Goal: Information Seeking & Learning: Learn about a topic

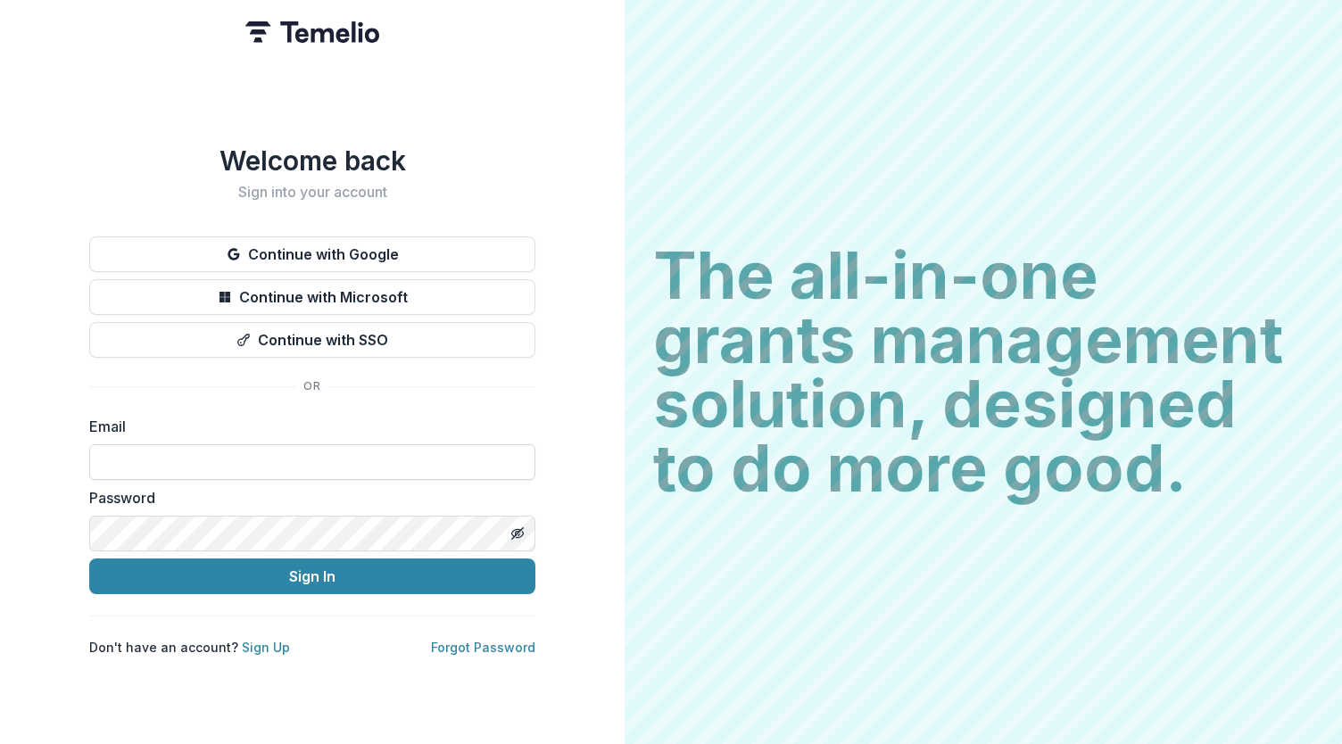
click at [317, 451] on input at bounding box center [312, 462] width 446 height 36
type input "**********"
click at [403, 581] on button "Sign In" at bounding box center [312, 576] width 446 height 36
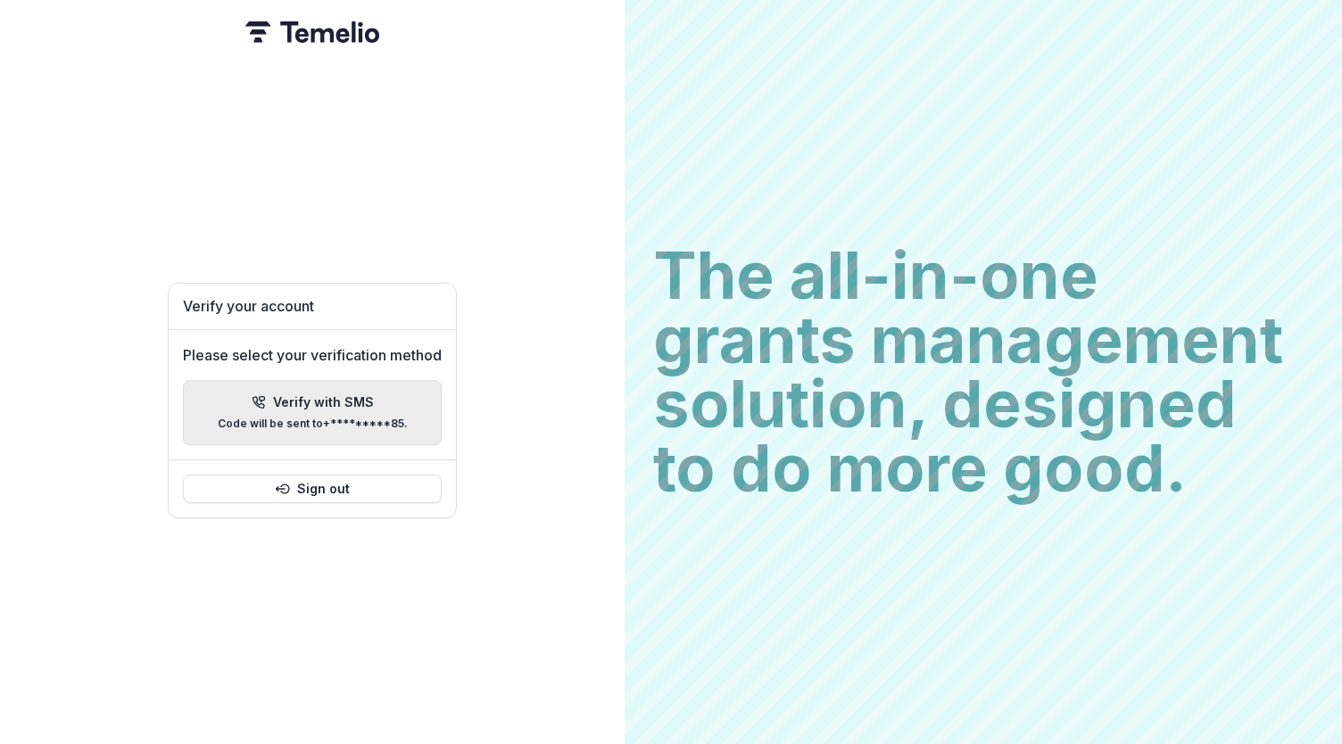
click at [323, 417] on p "Code will be sent to +*********85 ." at bounding box center [313, 423] width 190 height 12
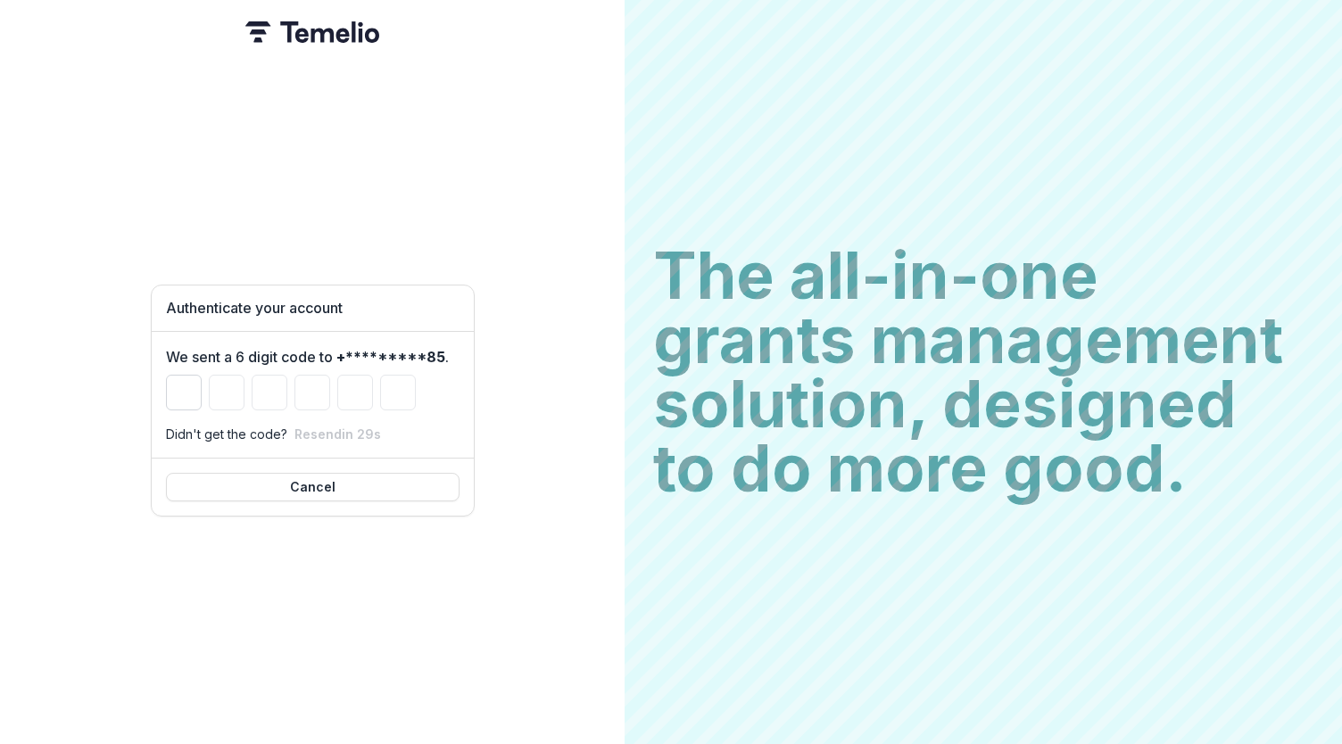
click at [186, 384] on input "Please enter your pin code" at bounding box center [184, 393] width 36 height 36
type input "*"
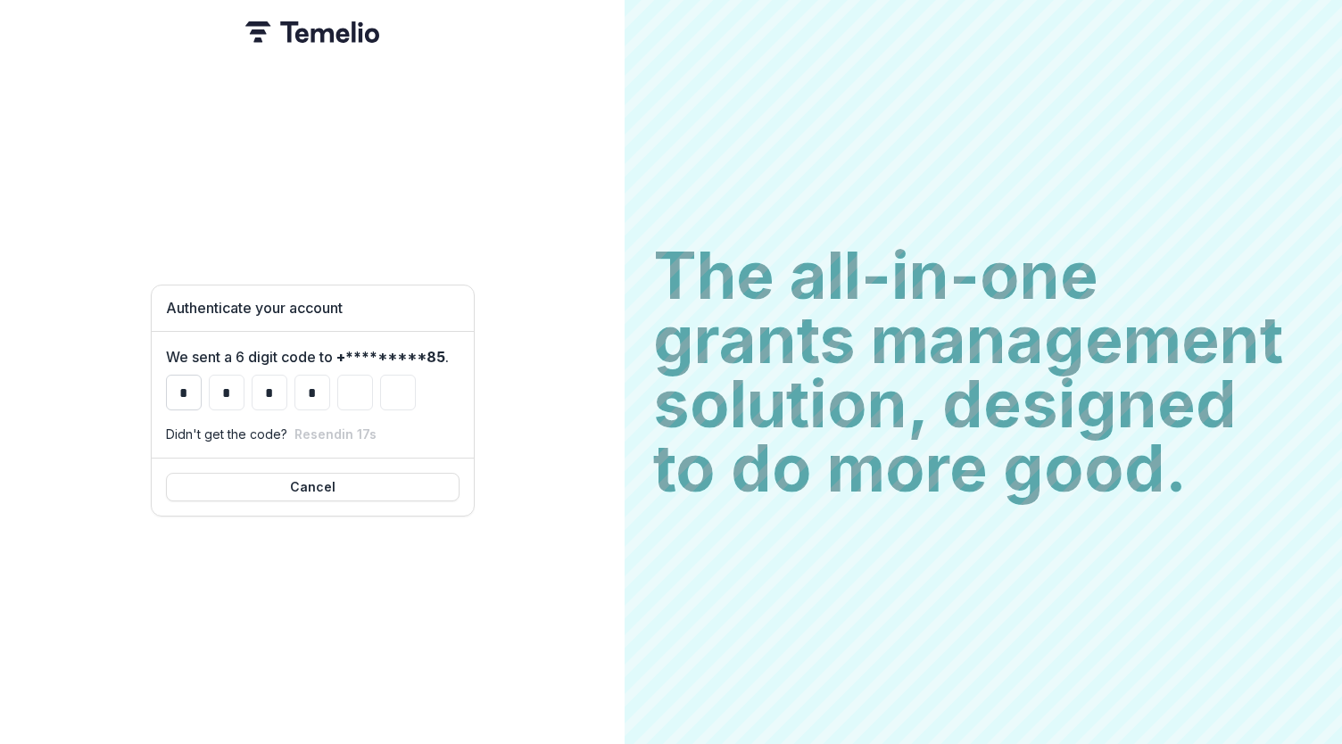
type input "*"
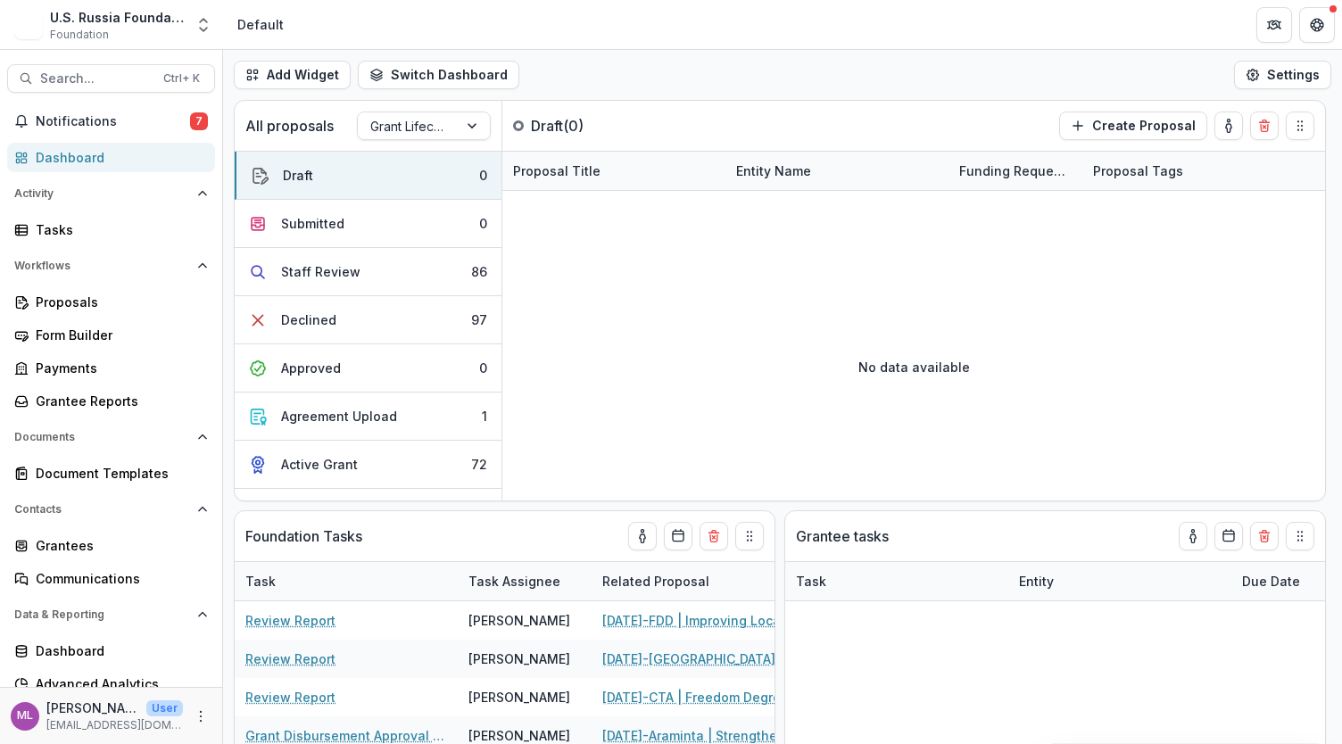
select select "**********"
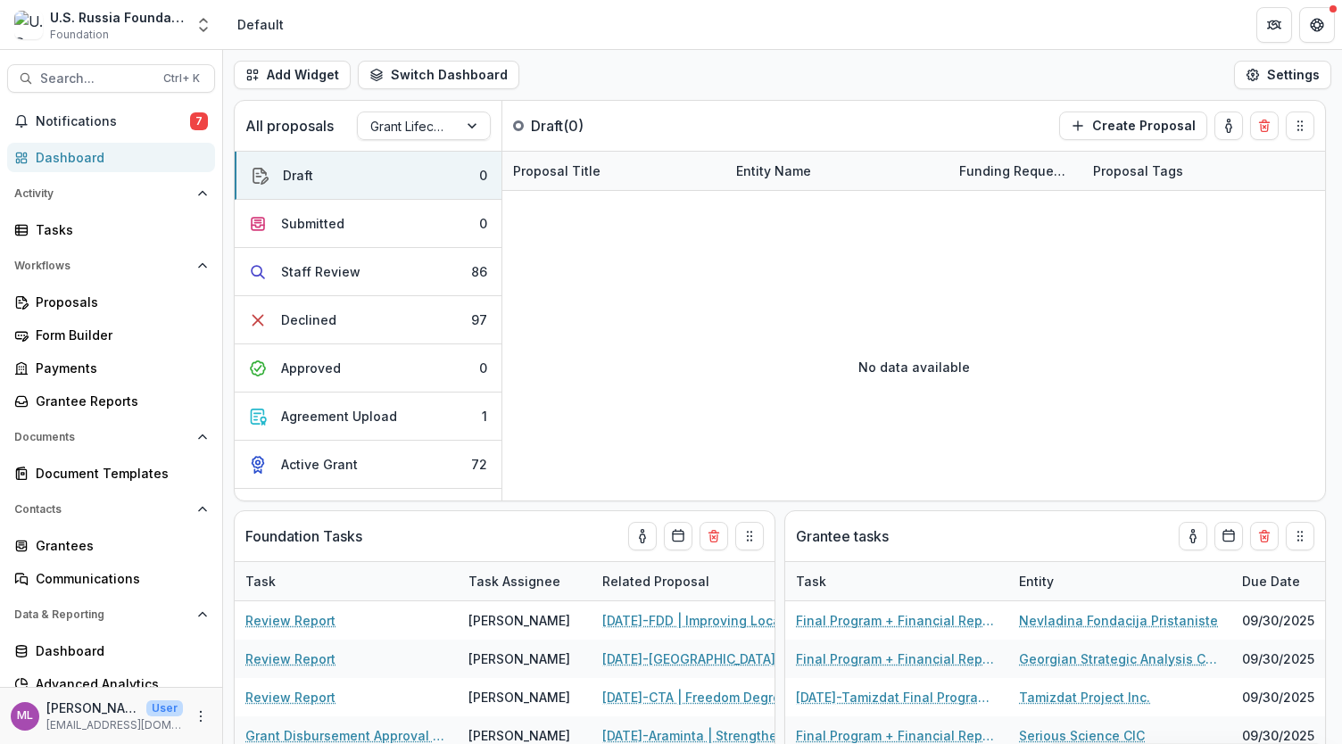
select select "**********"
click at [123, 115] on span "Notifications" at bounding box center [113, 121] width 154 height 15
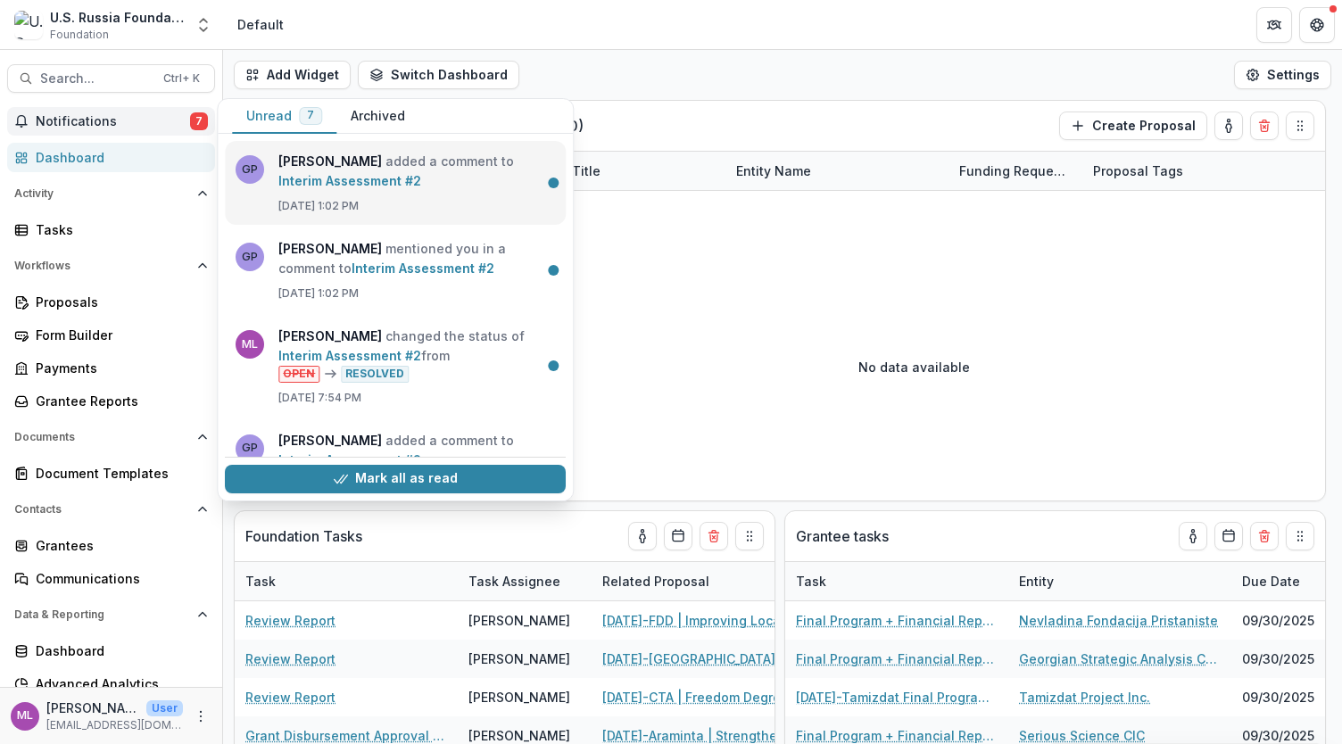
click at [344, 176] on link "Interim Assessment #2" at bounding box center [349, 180] width 143 height 15
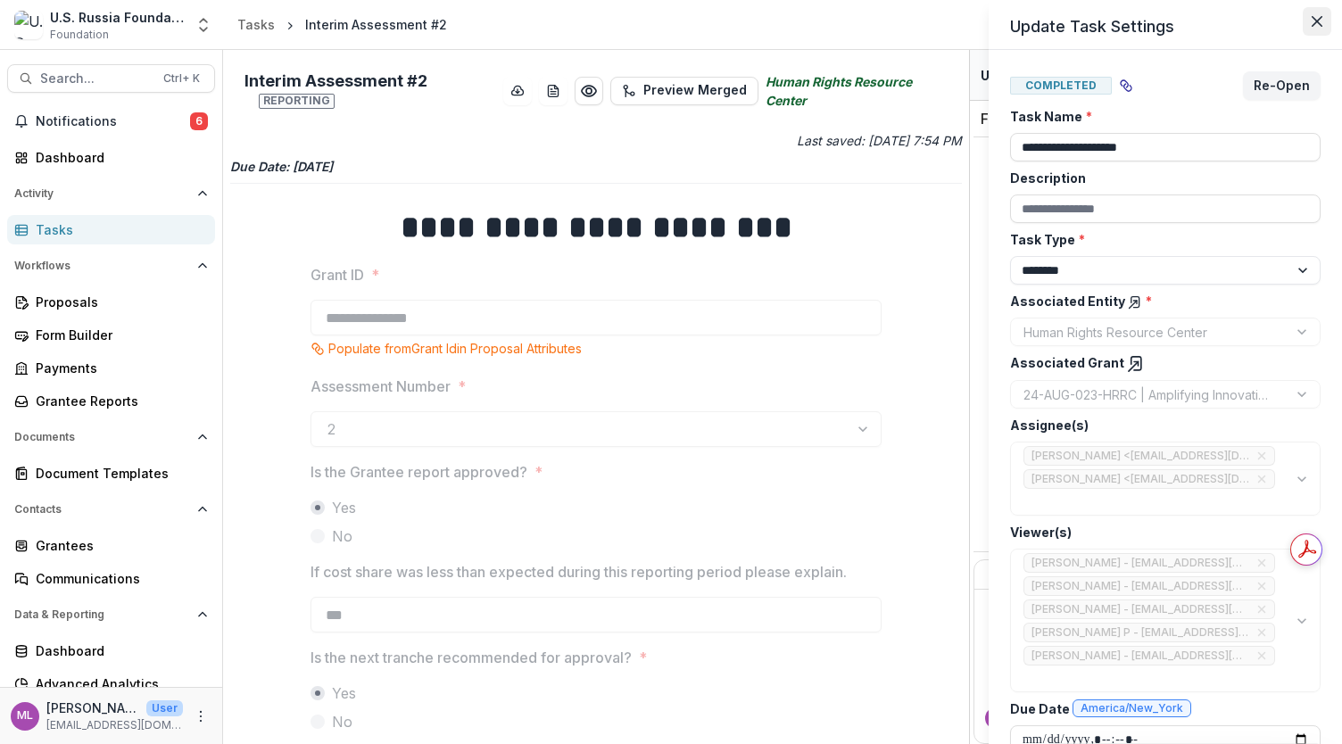
click at [1321, 21] on icon "Close" at bounding box center [1316, 21] width 11 height 11
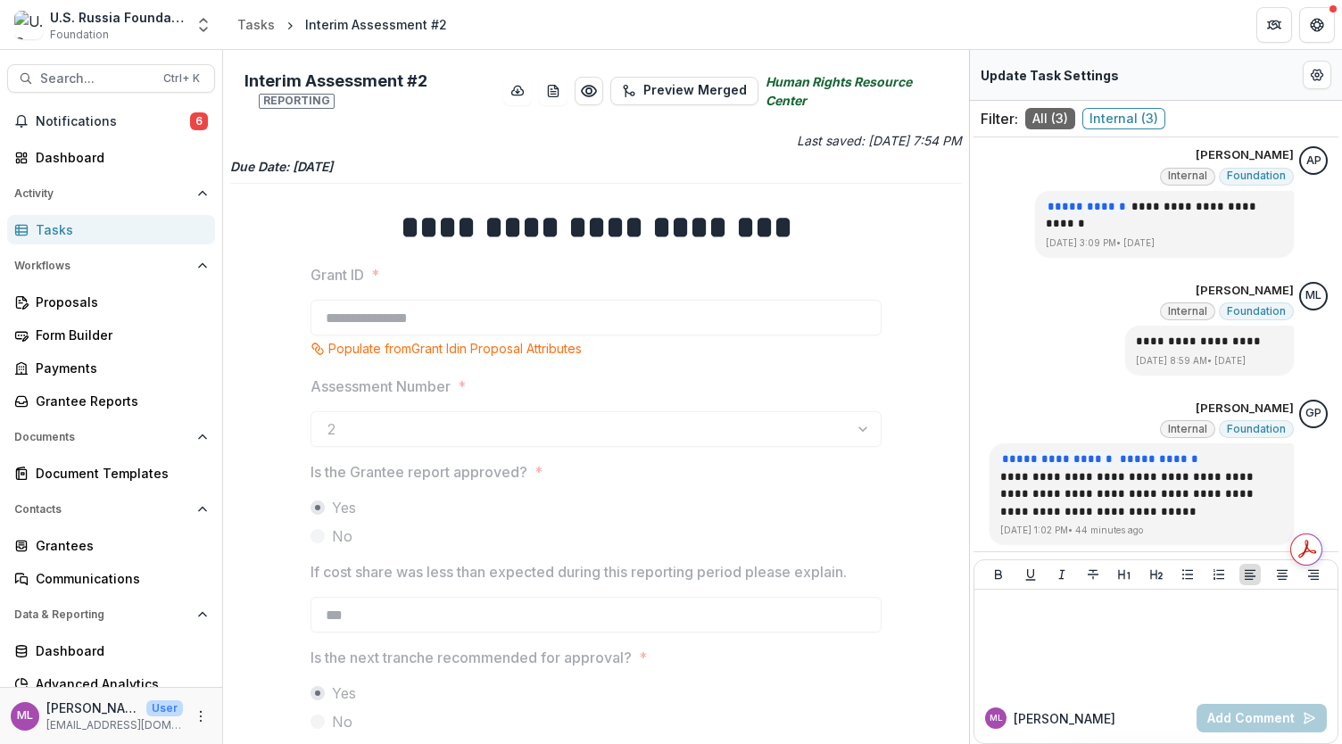
scroll to position [5, 0]
click at [87, 119] on span "Notifications" at bounding box center [113, 121] width 154 height 15
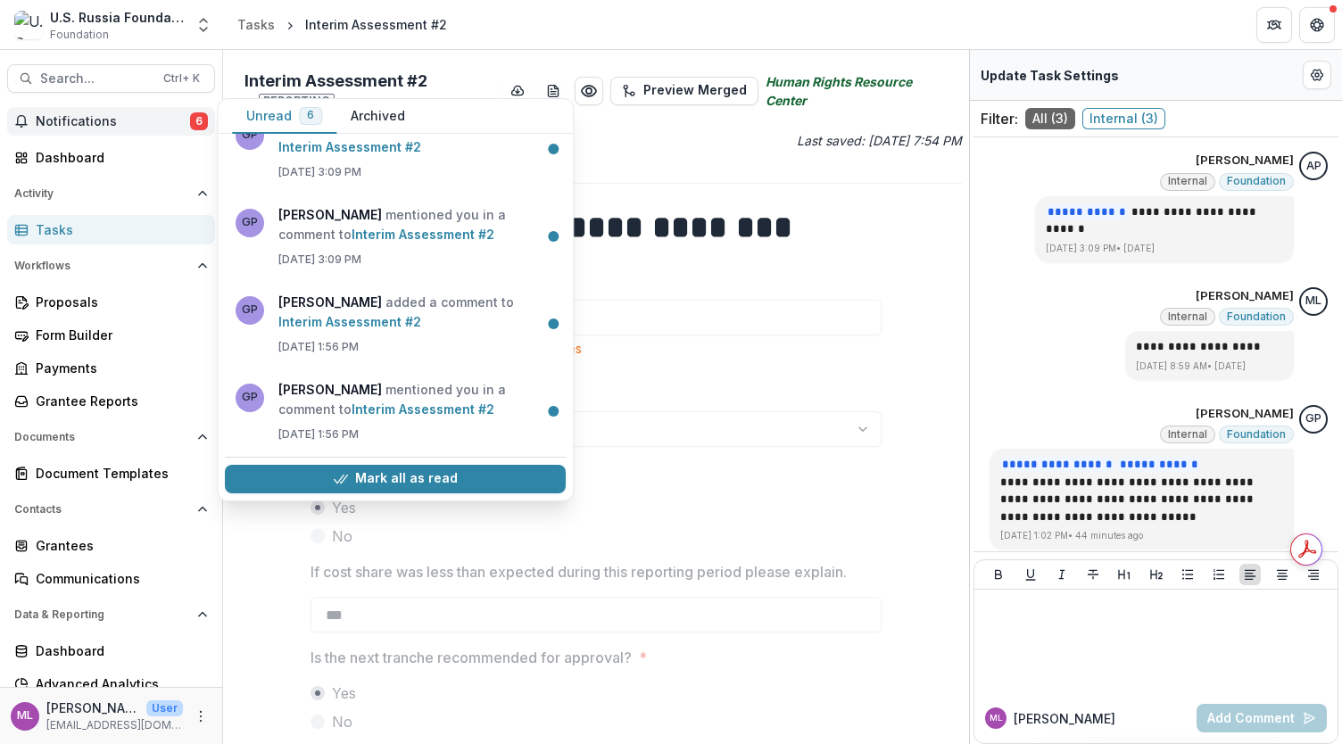
scroll to position [224, 0]
click at [91, 133] on button "Notifications 6" at bounding box center [111, 121] width 208 height 29
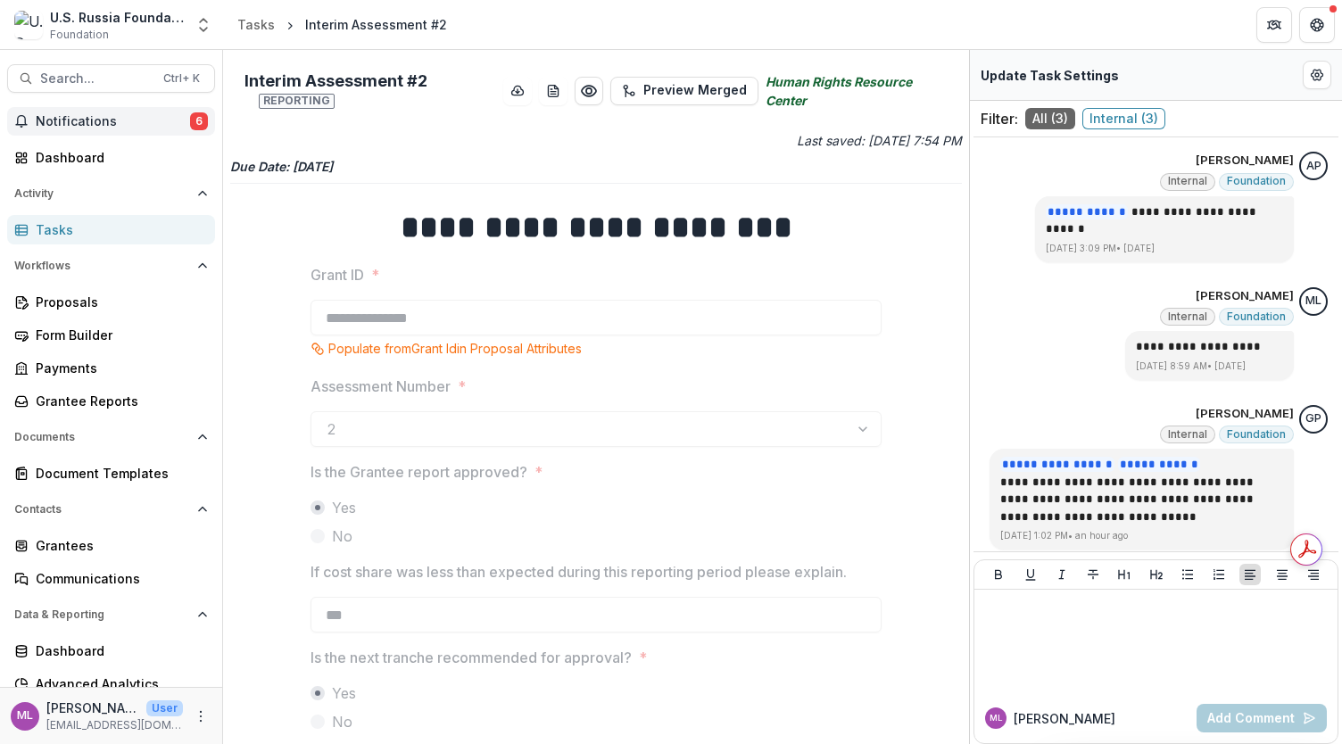
click at [81, 119] on span "Notifications" at bounding box center [113, 121] width 154 height 15
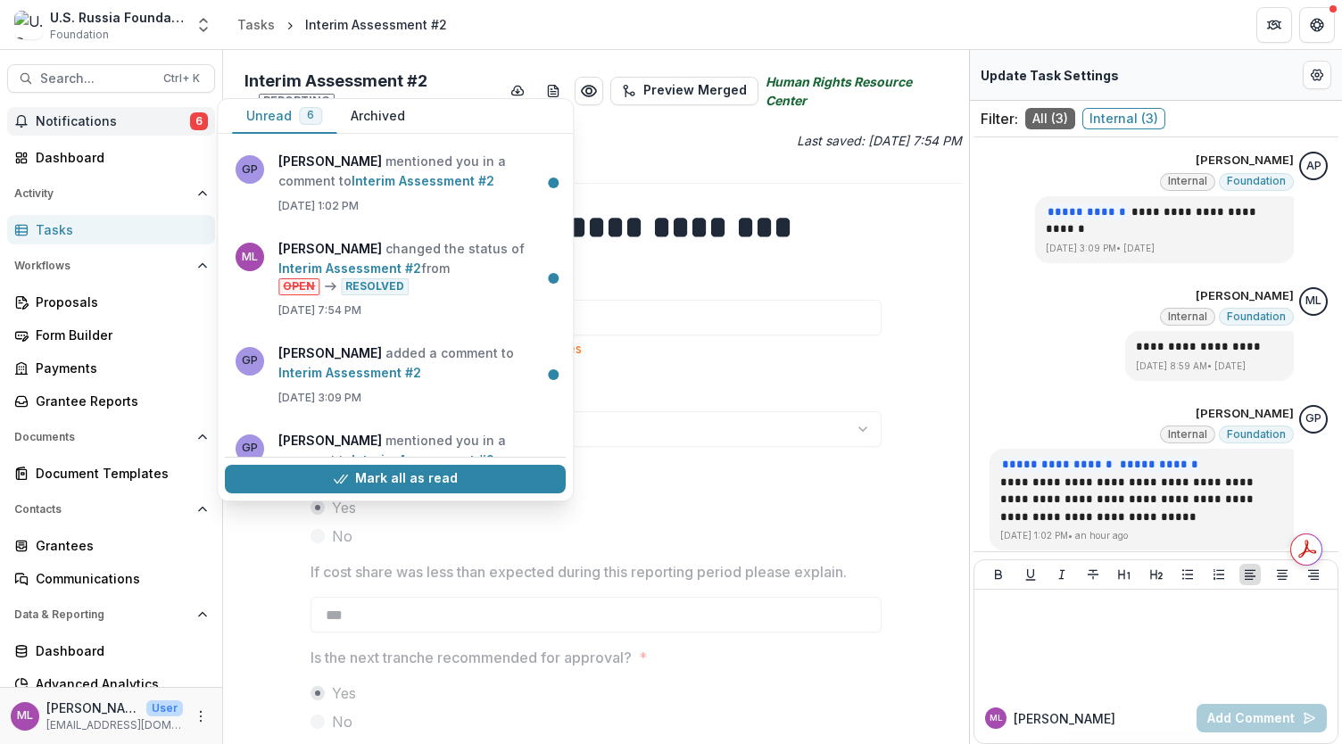
click at [62, 222] on div "Tasks" at bounding box center [118, 229] width 165 height 19
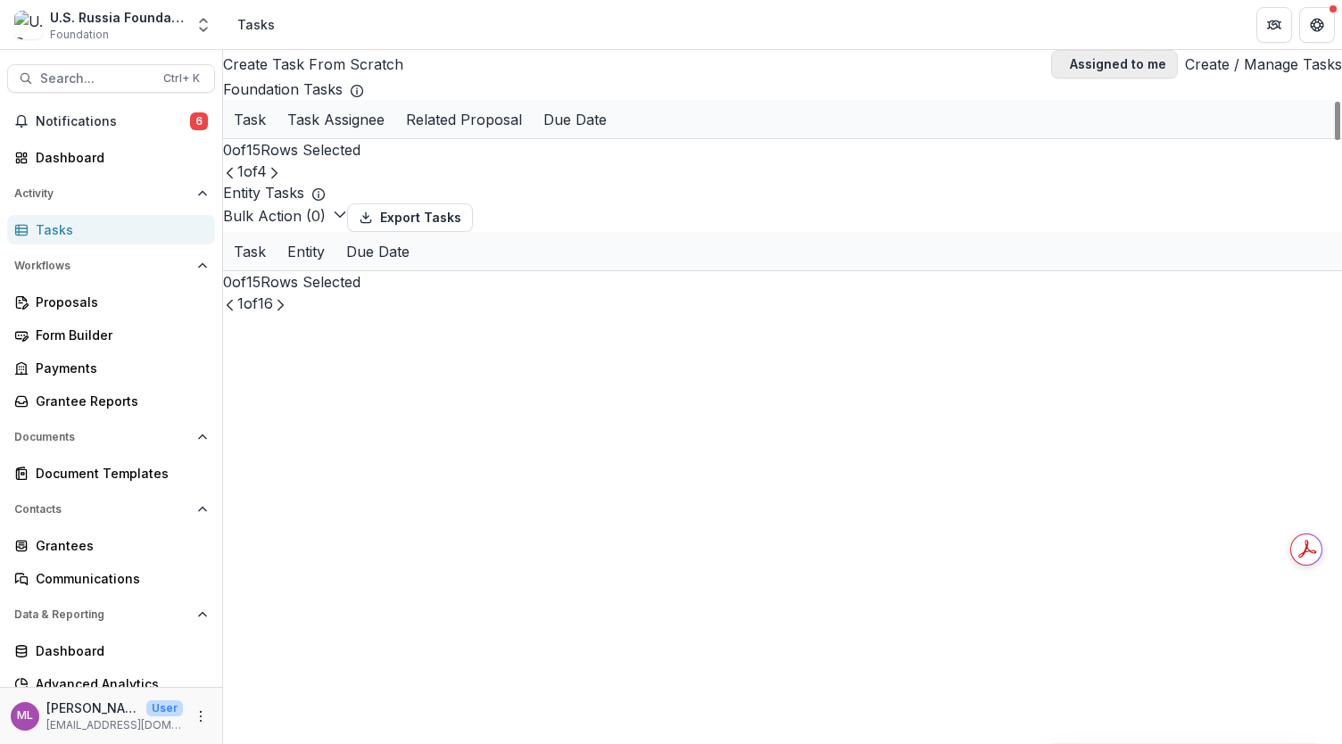
click at [1088, 63] on button "Assigned to me" at bounding box center [1114, 64] width 127 height 29
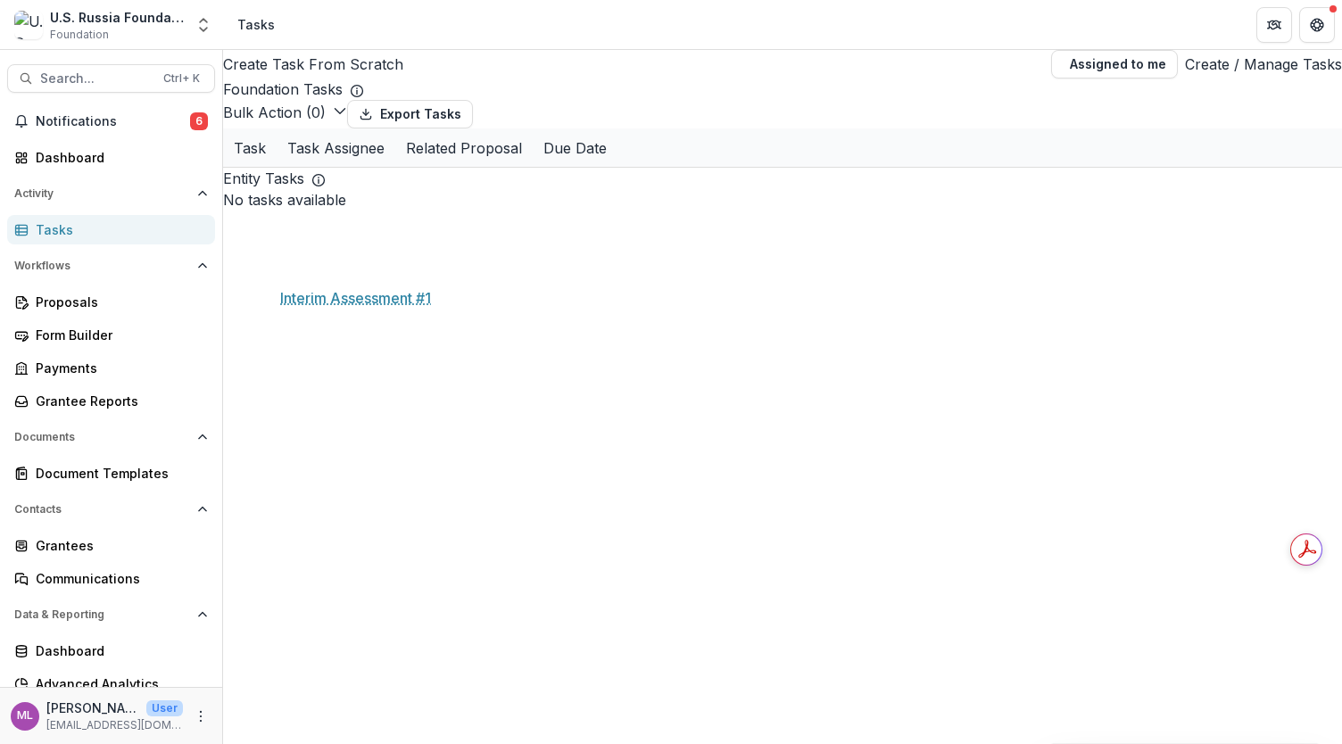
click at [353, 235] on link "Interim Assessment #1" at bounding box center [341, 225] width 139 height 19
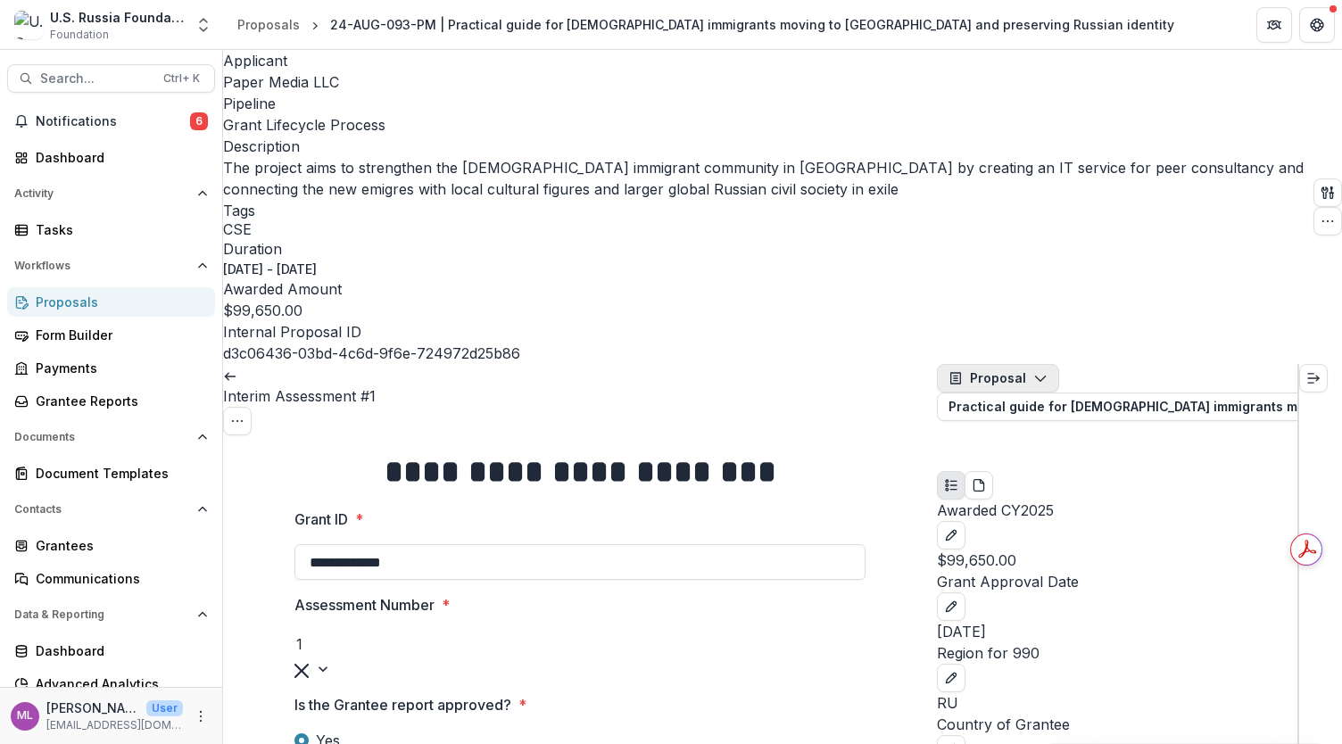
click at [1043, 371] on icon "button" at bounding box center [1040, 378] width 14 height 14
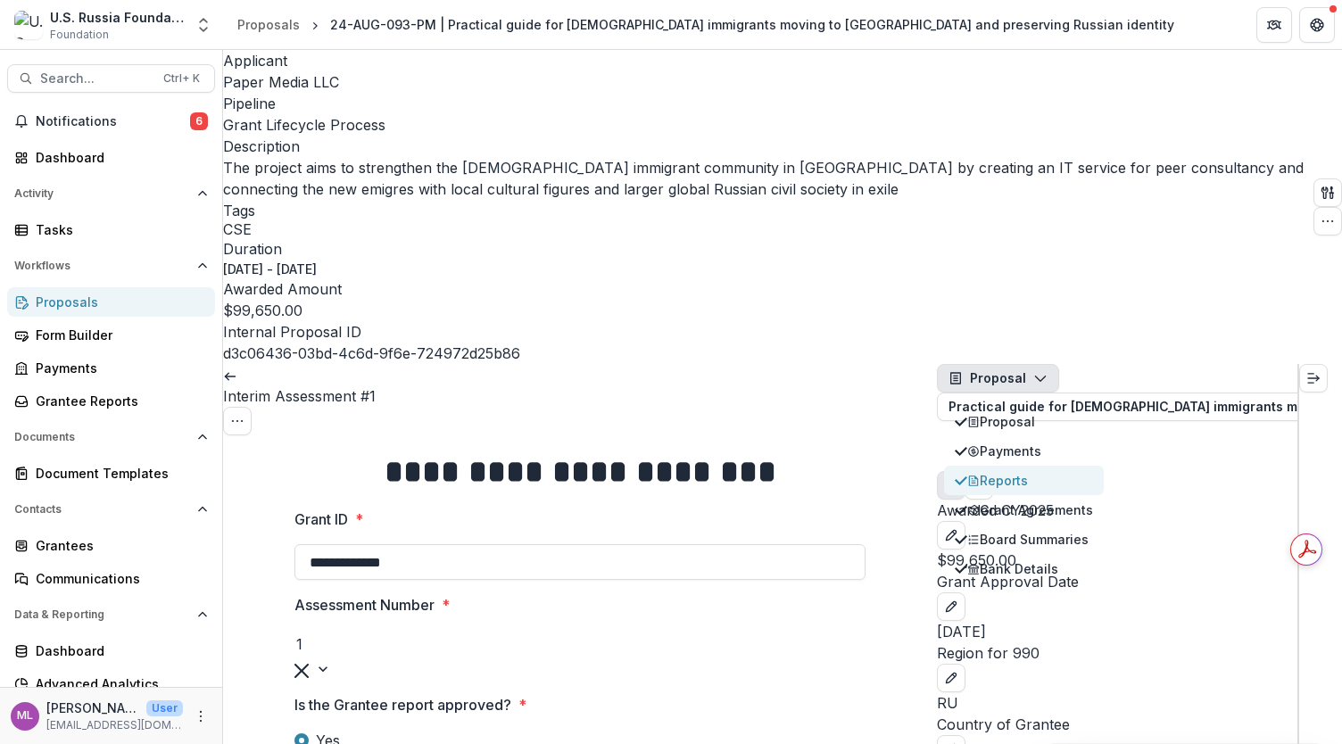
click at [1000, 466] on button "Reports" at bounding box center [1024, 480] width 160 height 29
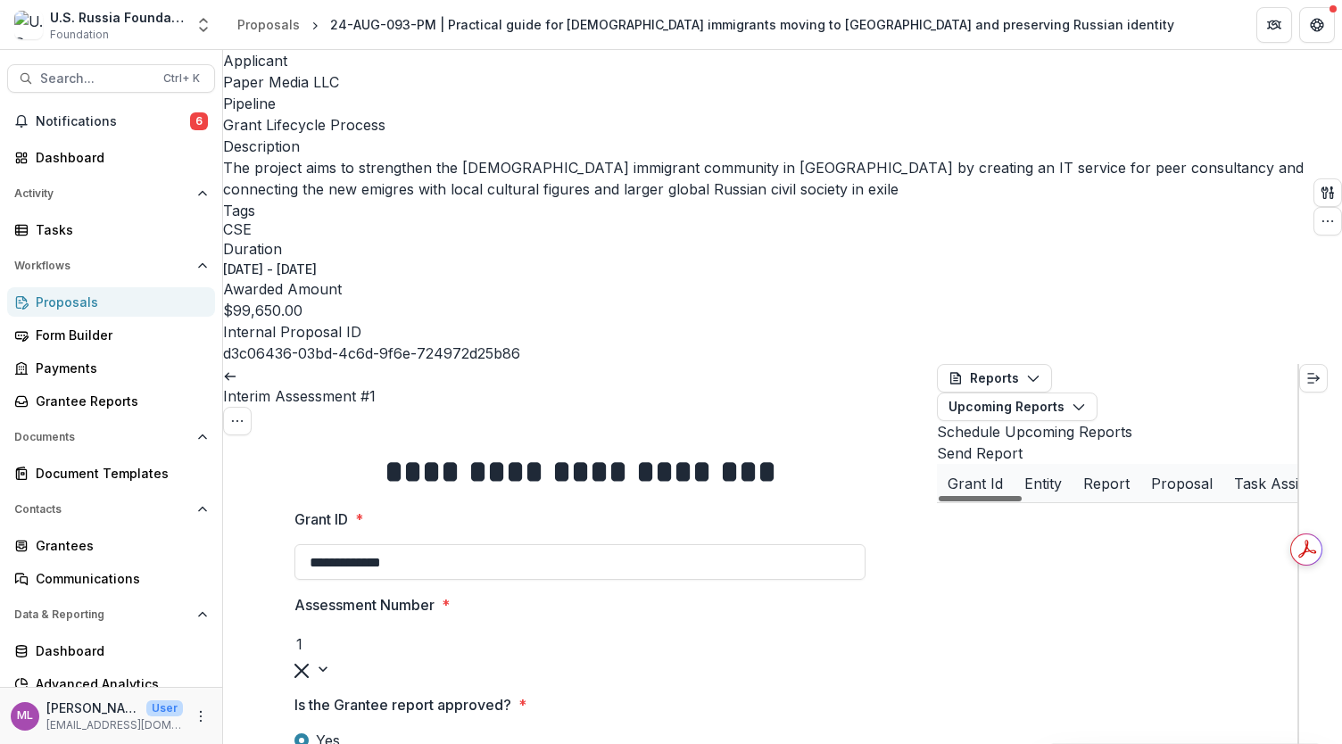
drag, startPoint x: 1026, startPoint y: 725, endPoint x: 965, endPoint y: 732, distance: 61.1
click at [965, 501] on div at bounding box center [979, 498] width 83 height 5
click at [1097, 392] on button "Upcoming Reports" at bounding box center [1017, 406] width 161 height 29
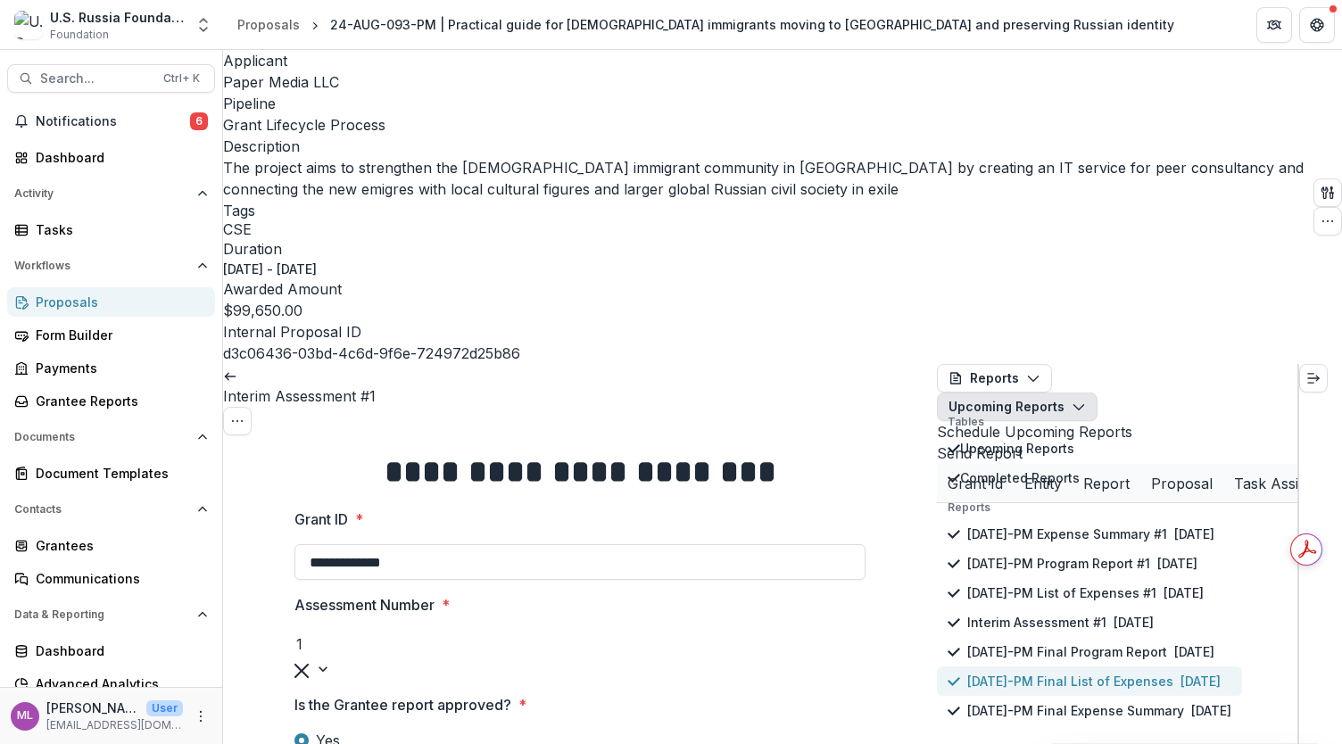
click at [1173, 672] on p "[DATE]-PM Final List of Expenses" at bounding box center [1070, 681] width 206 height 19
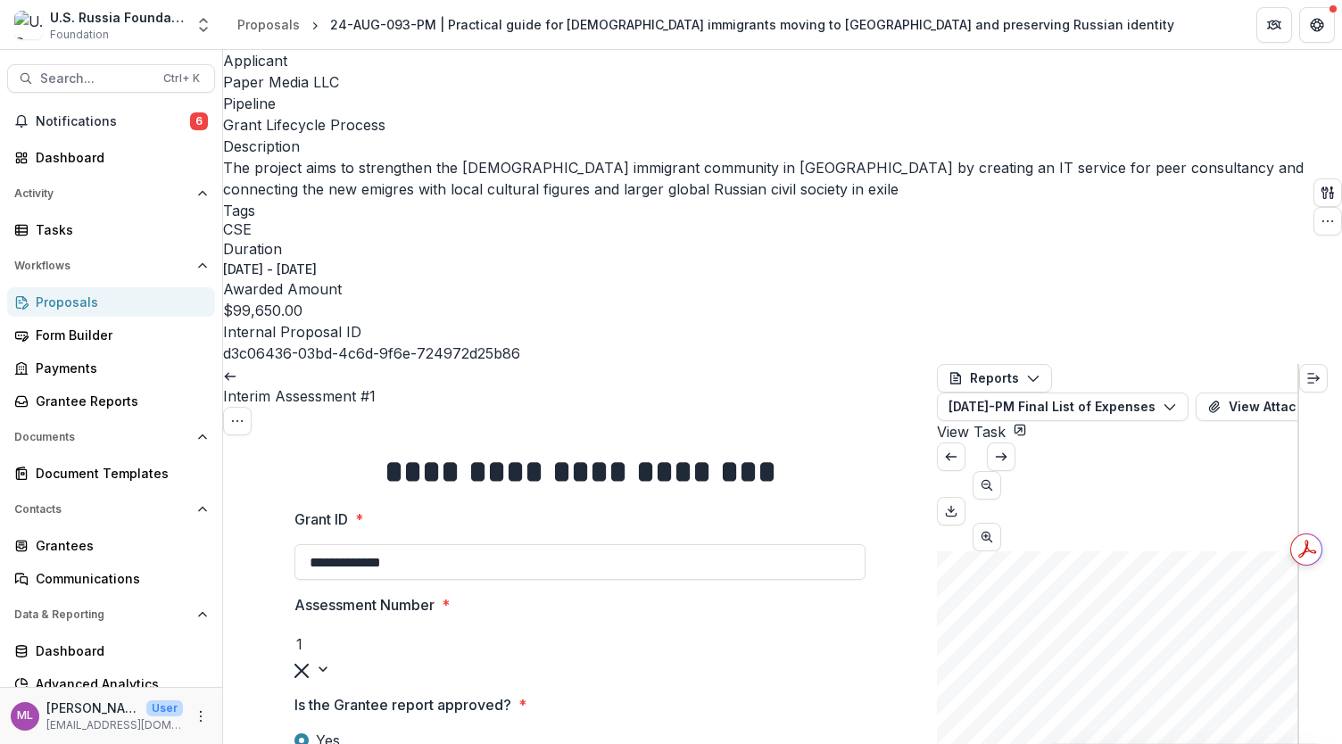
click at [1084, 613] on span "Detailed List of Expenses" at bounding box center [1030, 619] width 136 height 12
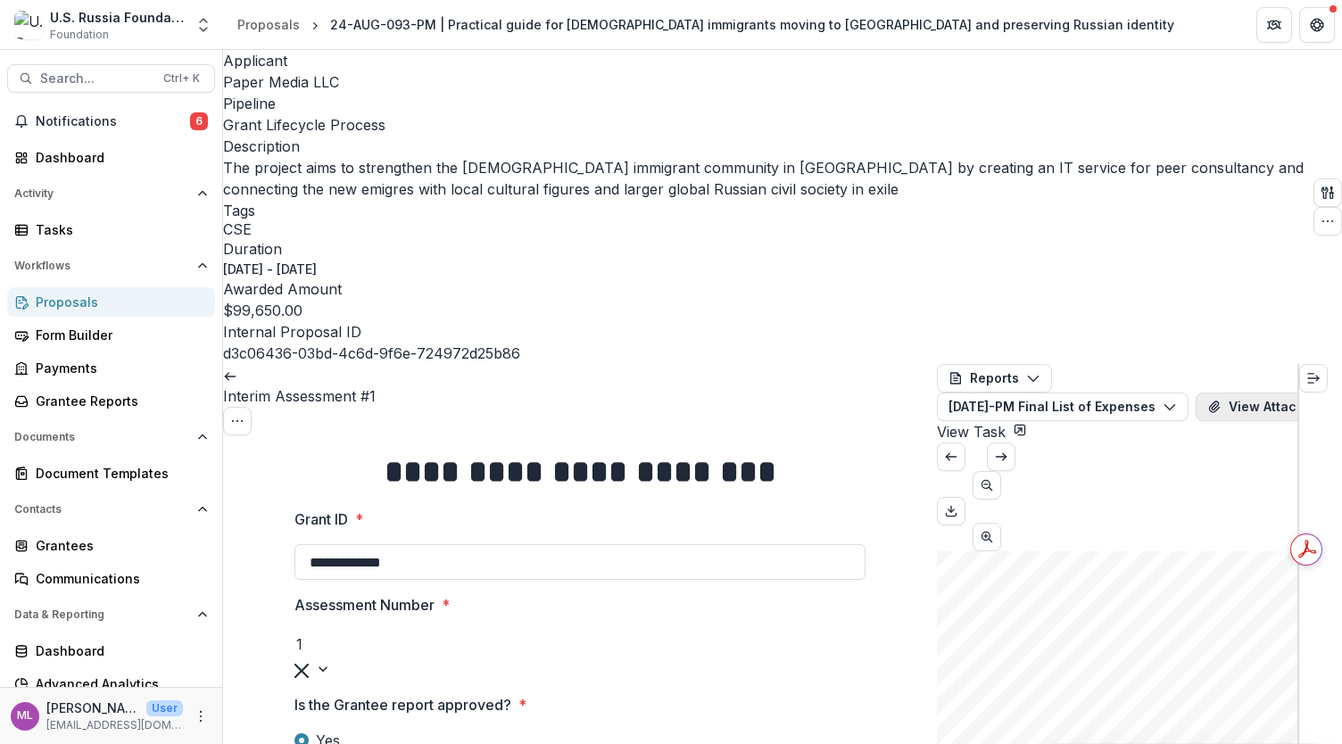
click at [1218, 401] on icon "View Attached Files" at bounding box center [1214, 406] width 10 height 11
click at [1311, 27] on icon "Close" at bounding box center [1316, 21] width 11 height 11
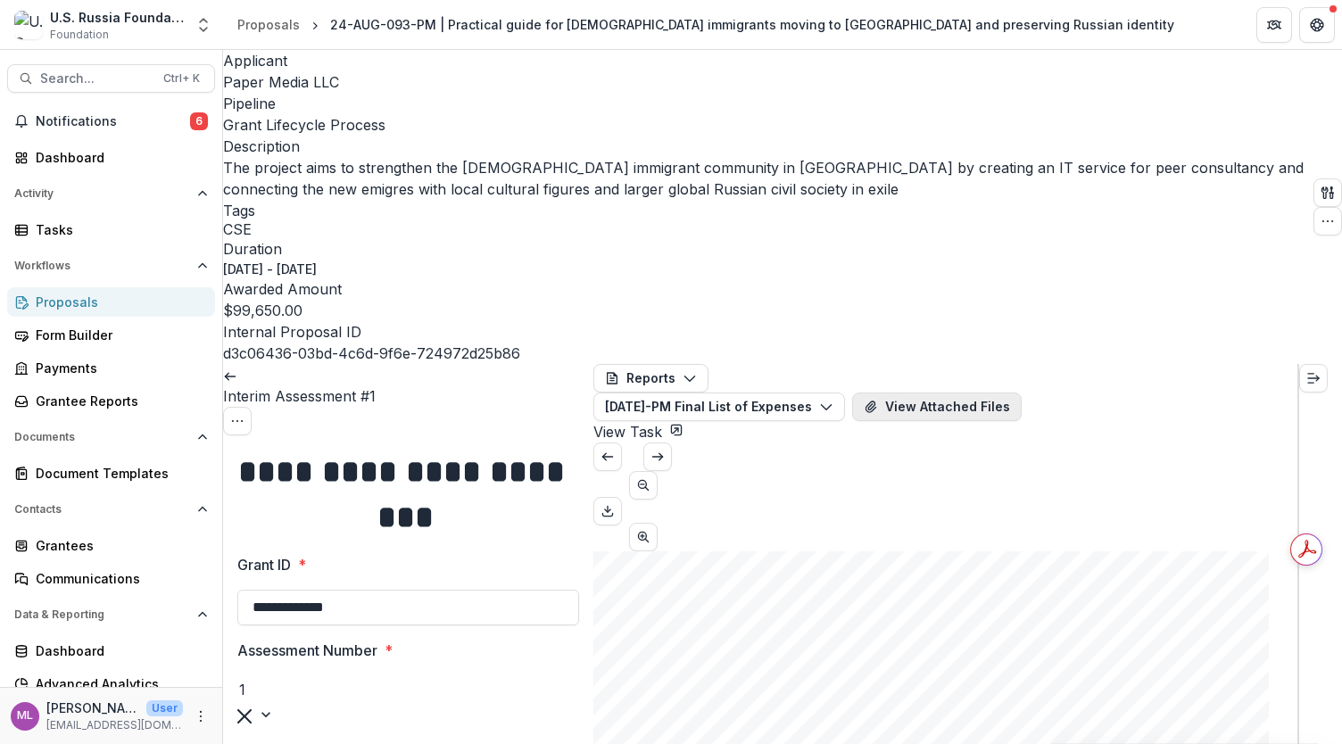
click at [1012, 392] on button "View Attached Files" at bounding box center [936, 406] width 169 height 29
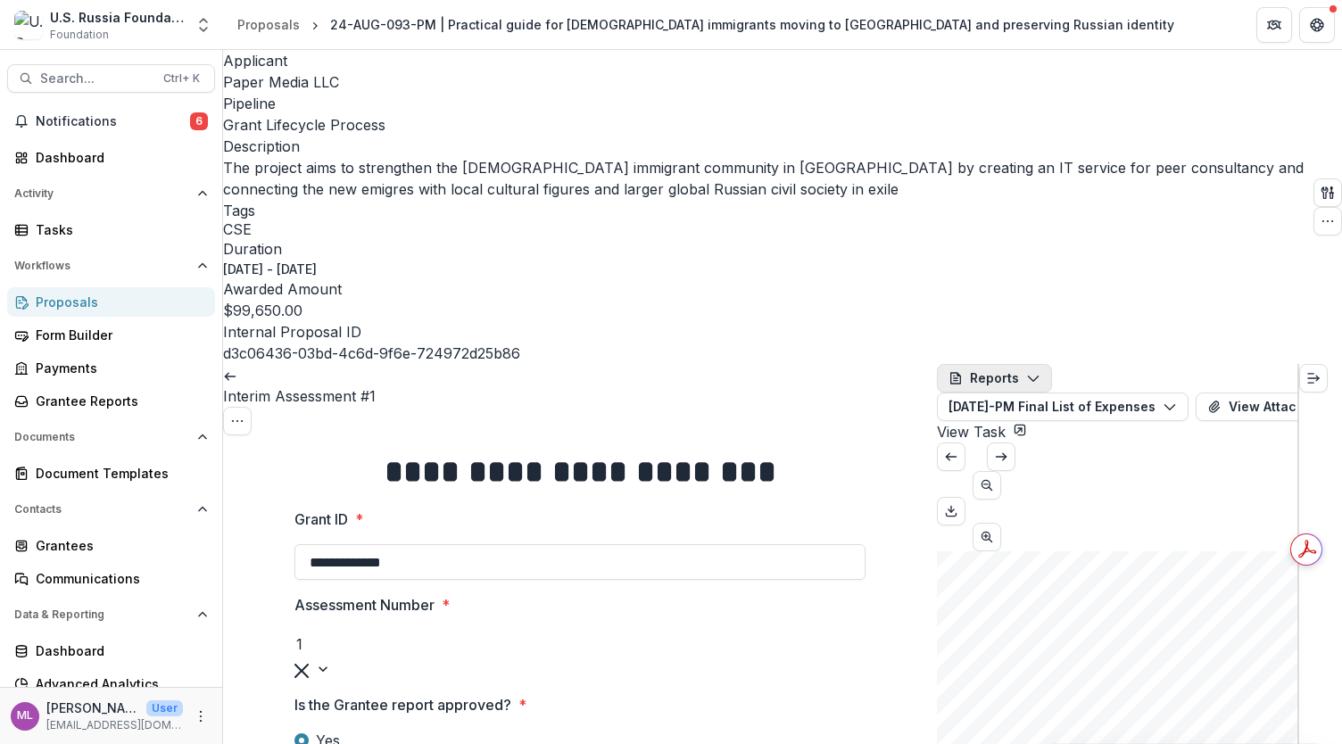
click at [1037, 371] on icon "button" at bounding box center [1033, 378] width 14 height 14
click at [1046, 364] on button "Reports" at bounding box center [994, 378] width 115 height 29
click at [1011, 364] on button "Reports" at bounding box center [994, 378] width 115 height 29
click at [1038, 371] on icon "button" at bounding box center [1033, 378] width 14 height 14
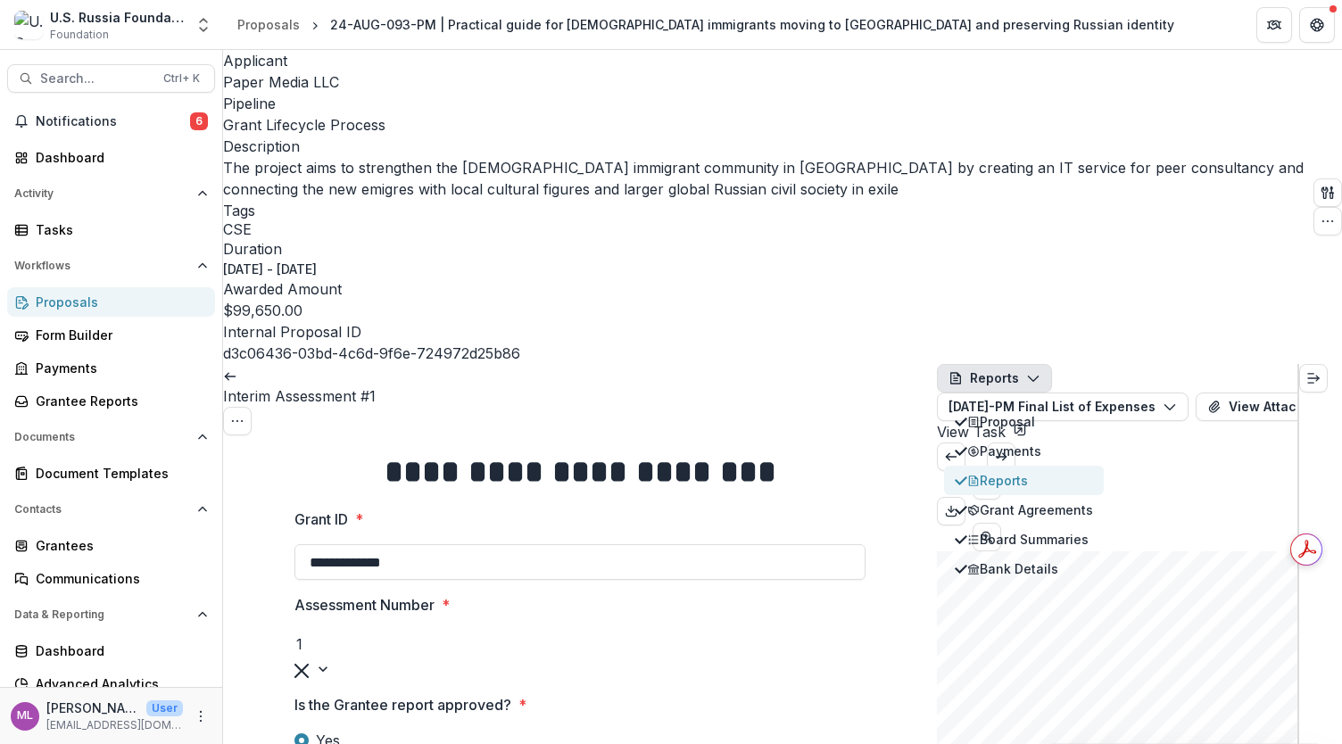
click at [1037, 471] on div "Reports" at bounding box center [1030, 480] width 126 height 19
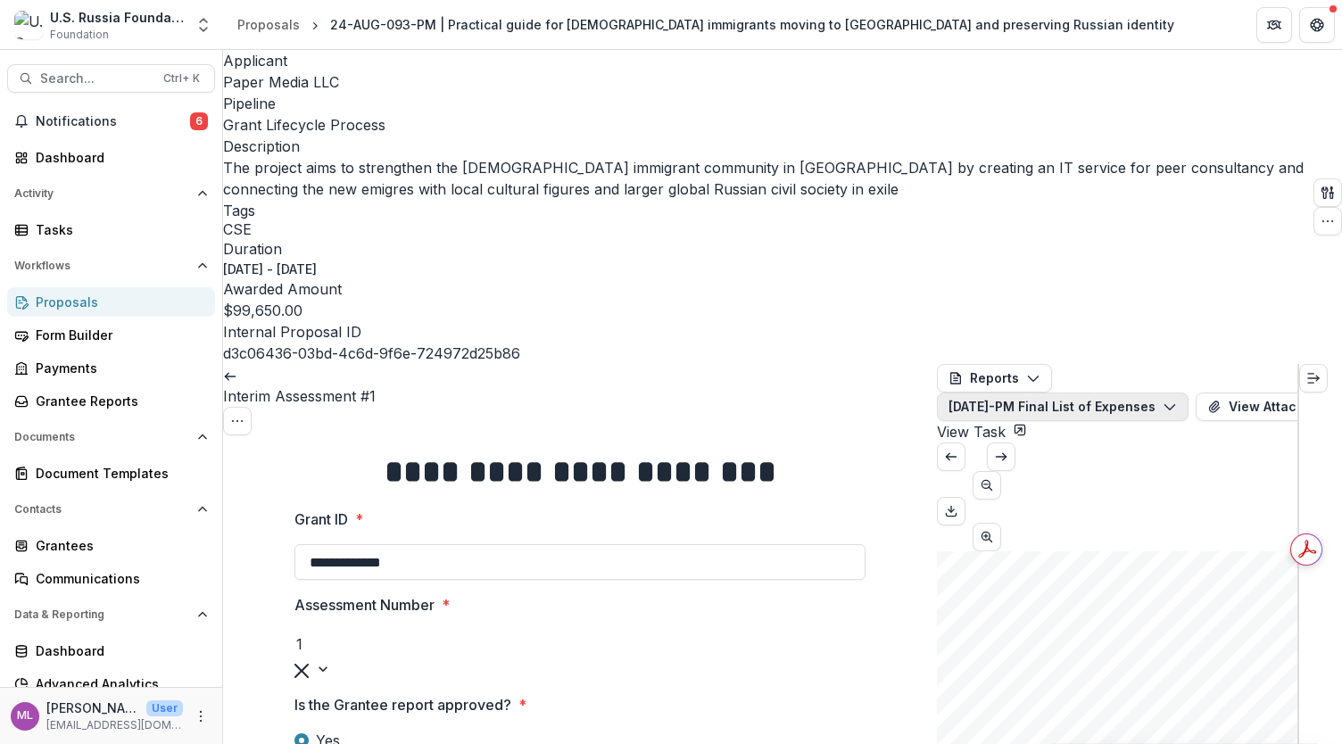
click at [1177, 400] on icon "button" at bounding box center [1169, 407] width 14 height 14
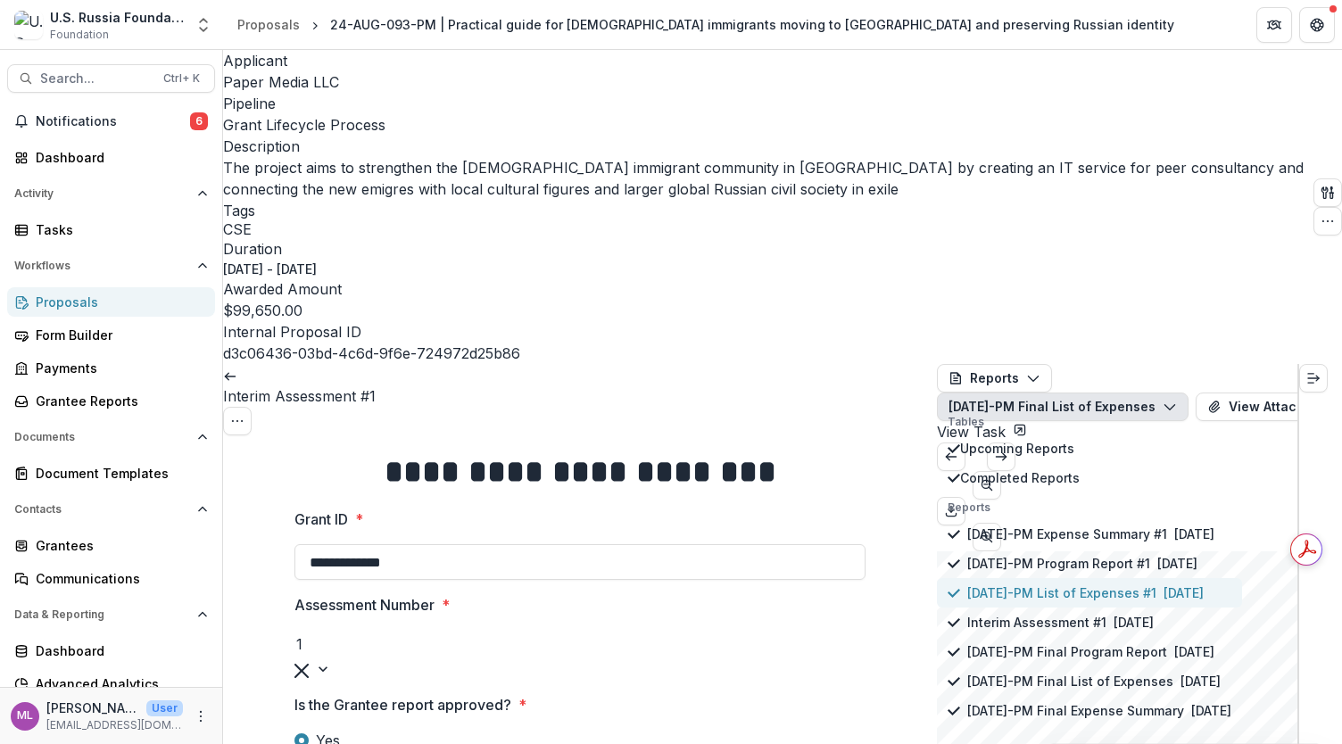
click at [1085, 583] on p "[DATE]-PM List of Expenses #1" at bounding box center [1061, 592] width 189 height 19
click at [1097, 672] on p "[DATE]-PM Final List of Expenses" at bounding box center [1070, 681] width 206 height 19
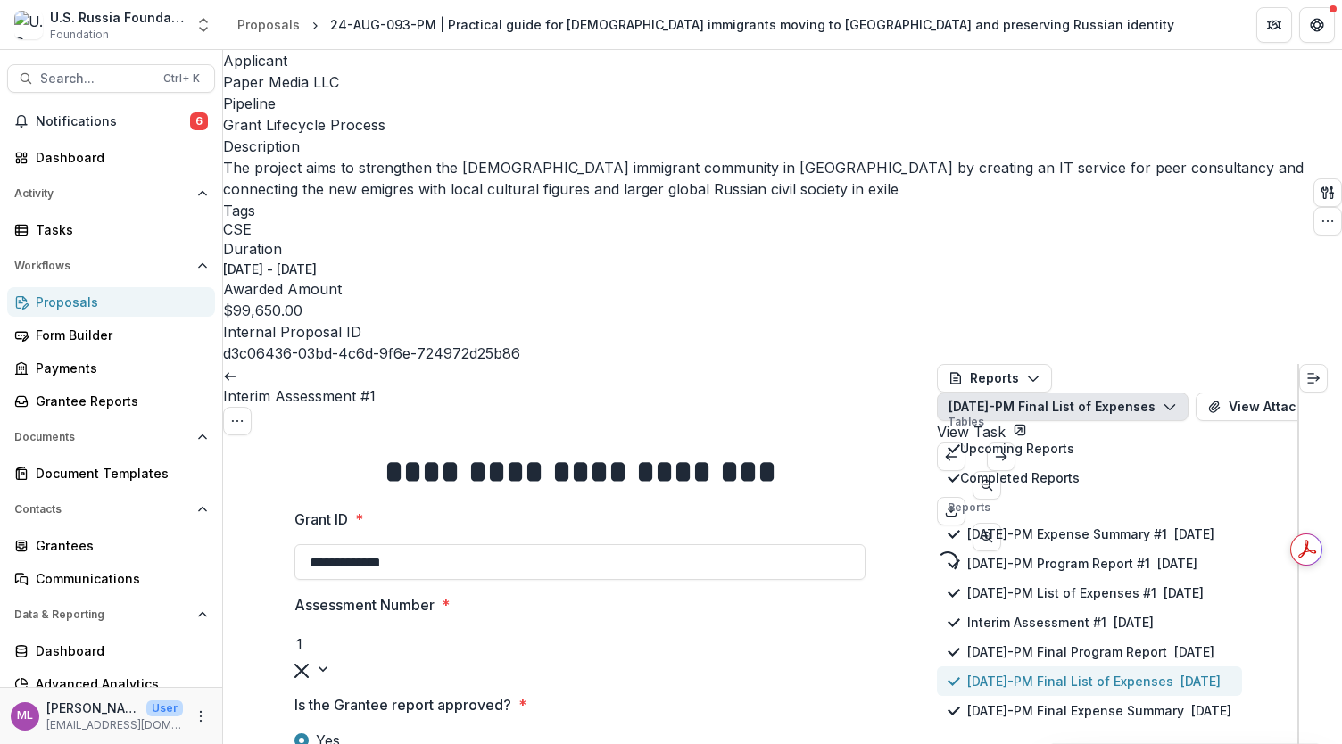
click at [1097, 672] on p "[DATE]-PM Final List of Expenses" at bounding box center [1070, 681] width 206 height 19
click at [1117, 554] on p "[DATE]-PM Program Report #1" at bounding box center [1058, 563] width 183 height 19
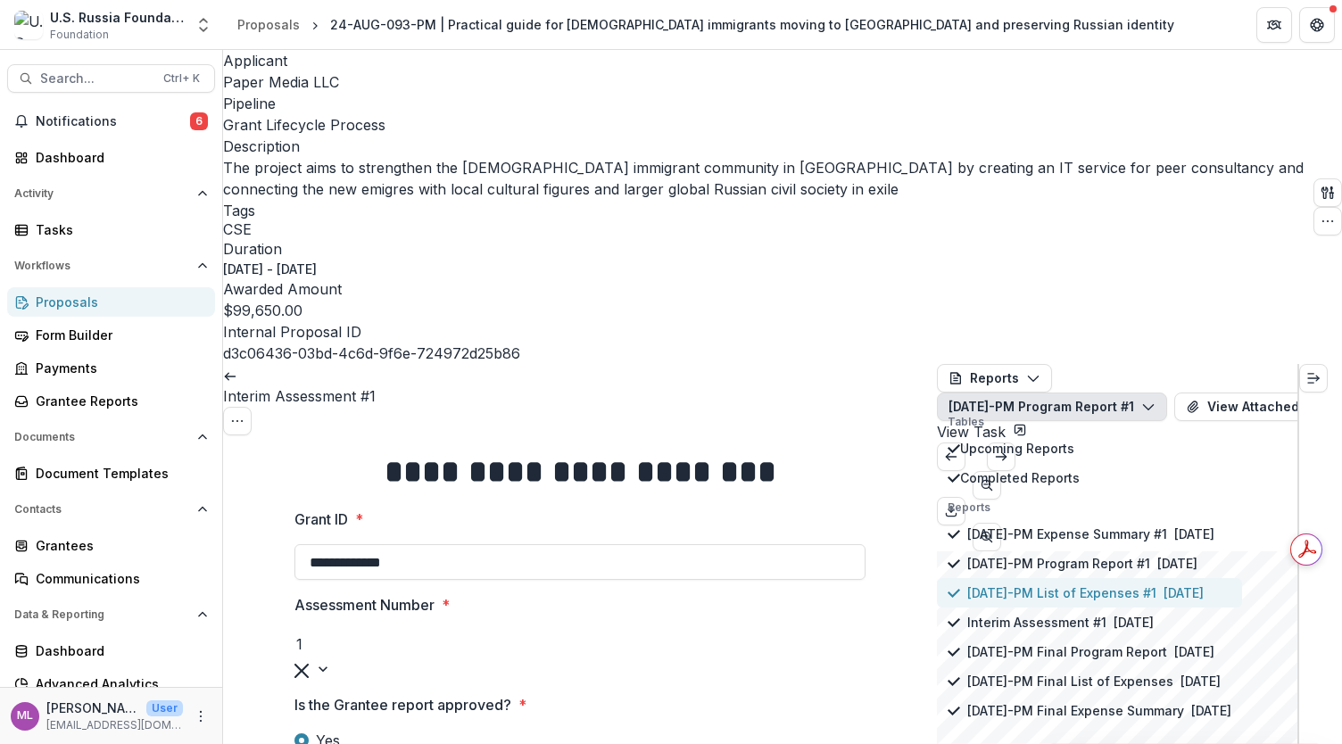
click at [1113, 583] on p "[DATE]-PM List of Expenses #1" at bounding box center [1061, 592] width 189 height 19
click at [1118, 524] on p "[DATE]-PM Expense Summary #1" at bounding box center [1067, 533] width 200 height 19
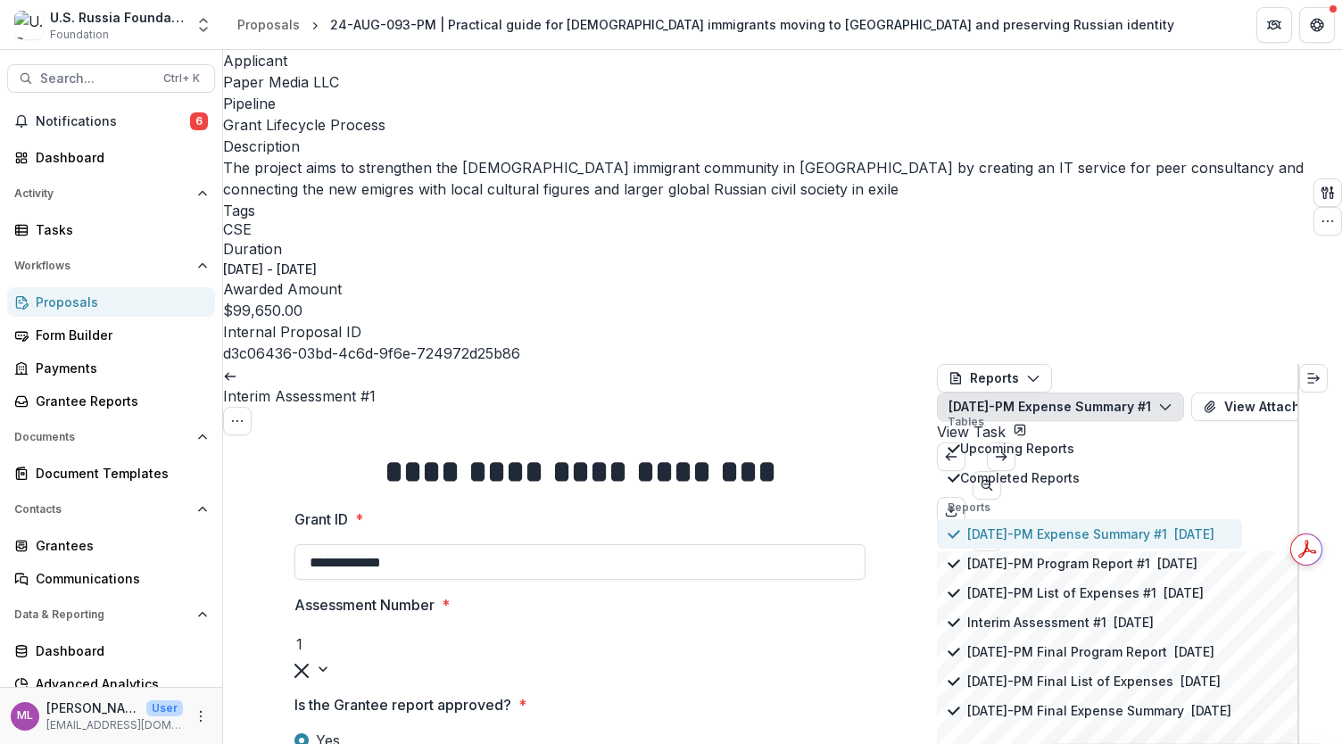
click at [1130, 524] on p "[DATE]-PM Expense Summary #1" at bounding box center [1067, 533] width 200 height 19
click at [1069, 583] on p "[DATE]-PM List of Expenses #1" at bounding box center [1061, 592] width 189 height 19
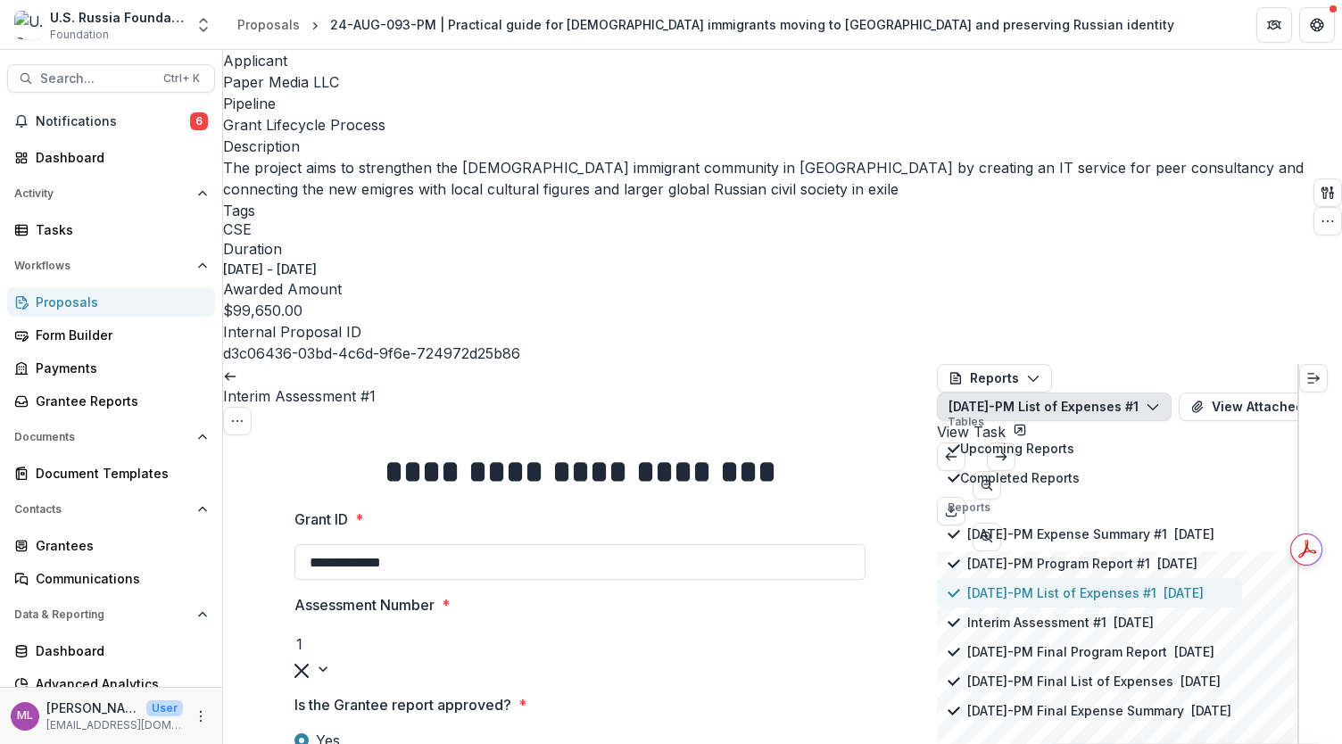
click at [1069, 583] on p "[DATE]-PM List of Expenses #1" at bounding box center [1061, 592] width 189 height 19
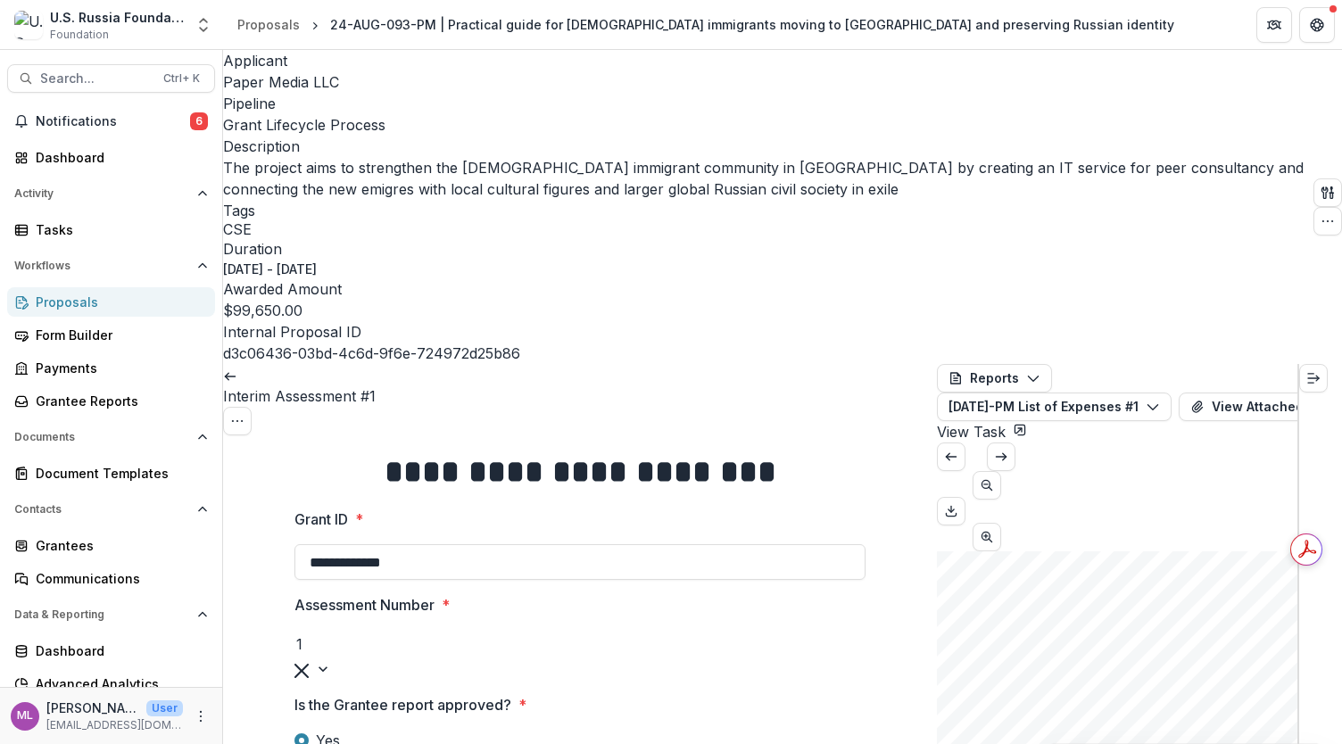
scroll to position [0, 77]
click at [1204, 400] on icon "View Attached Files" at bounding box center [1197, 407] width 14 height 14
click at [1311, 27] on icon "Close" at bounding box center [1316, 21] width 11 height 11
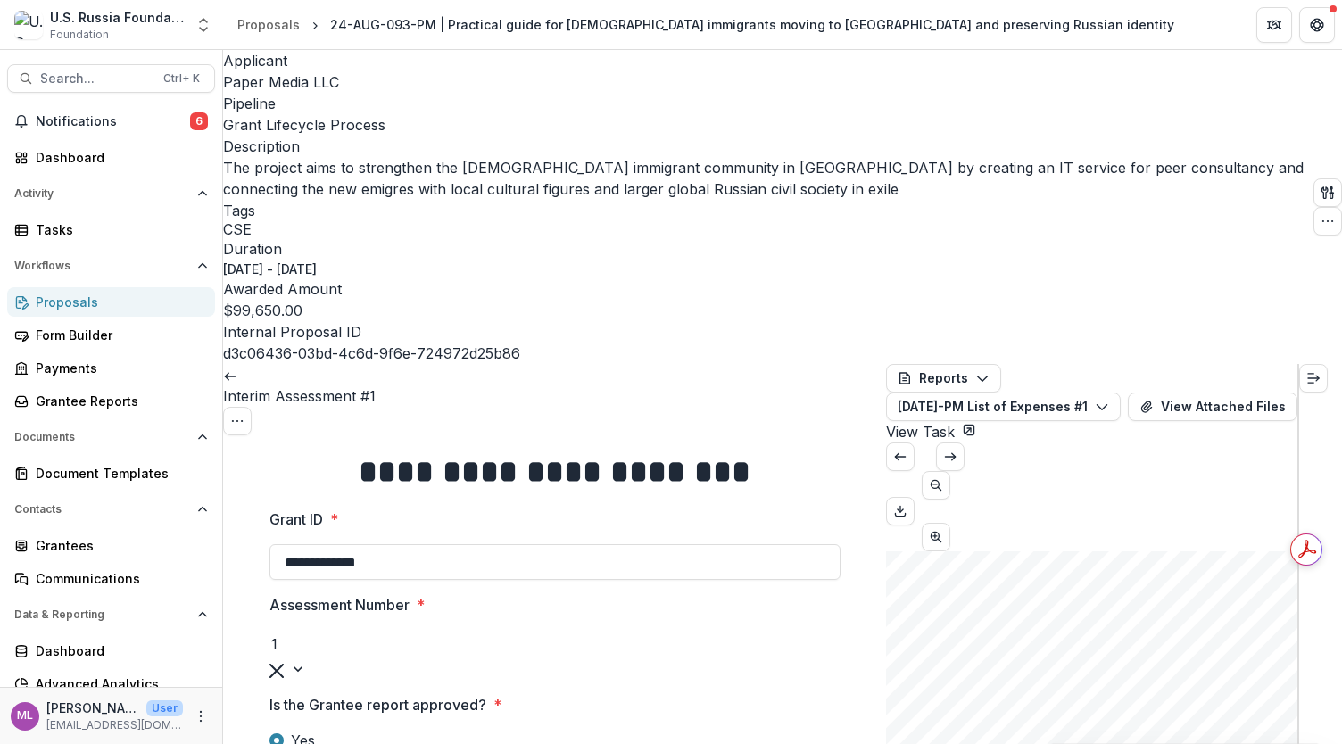
scroll to position [0, 0]
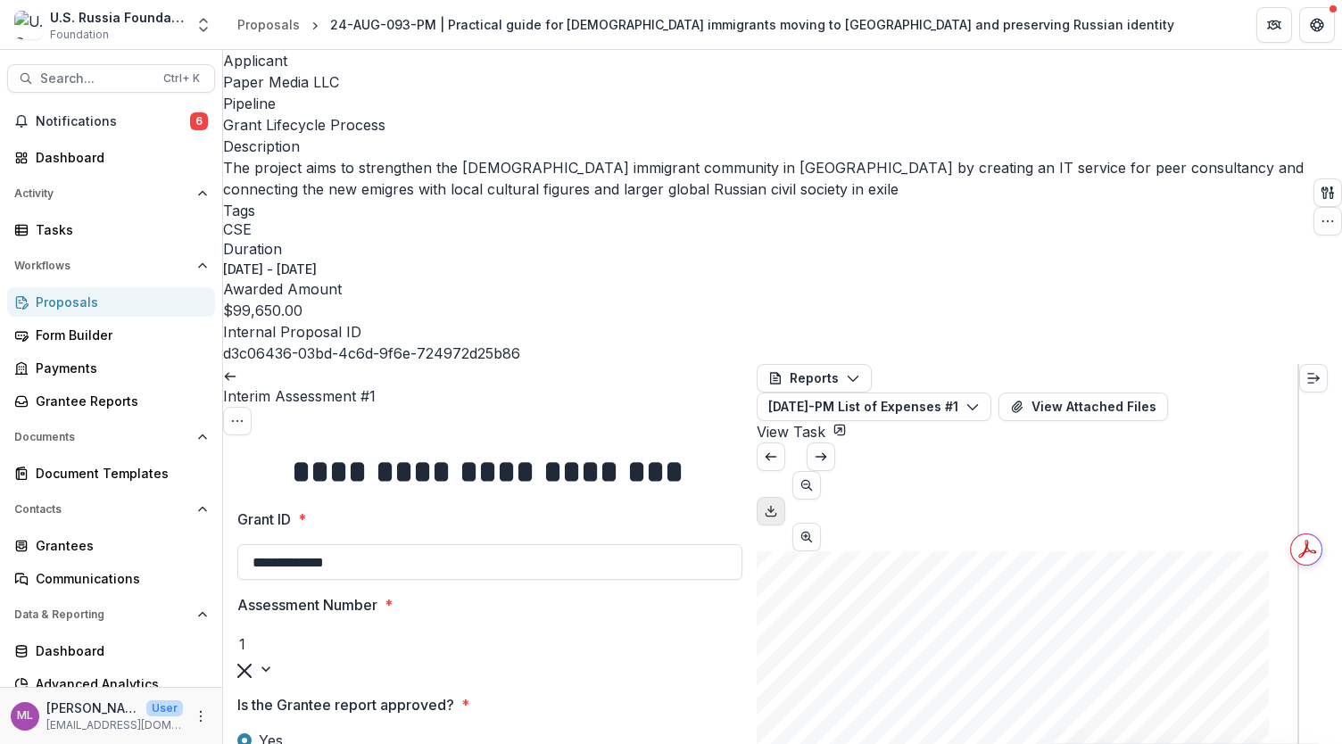
click at [778, 504] on icon "Download PDF" at bounding box center [771, 511] width 14 height 14
click at [1154, 392] on button "View Attached Files" at bounding box center [1082, 406] width 169 height 29
click at [1302, 36] on button "Close" at bounding box center [1316, 21] width 29 height 29
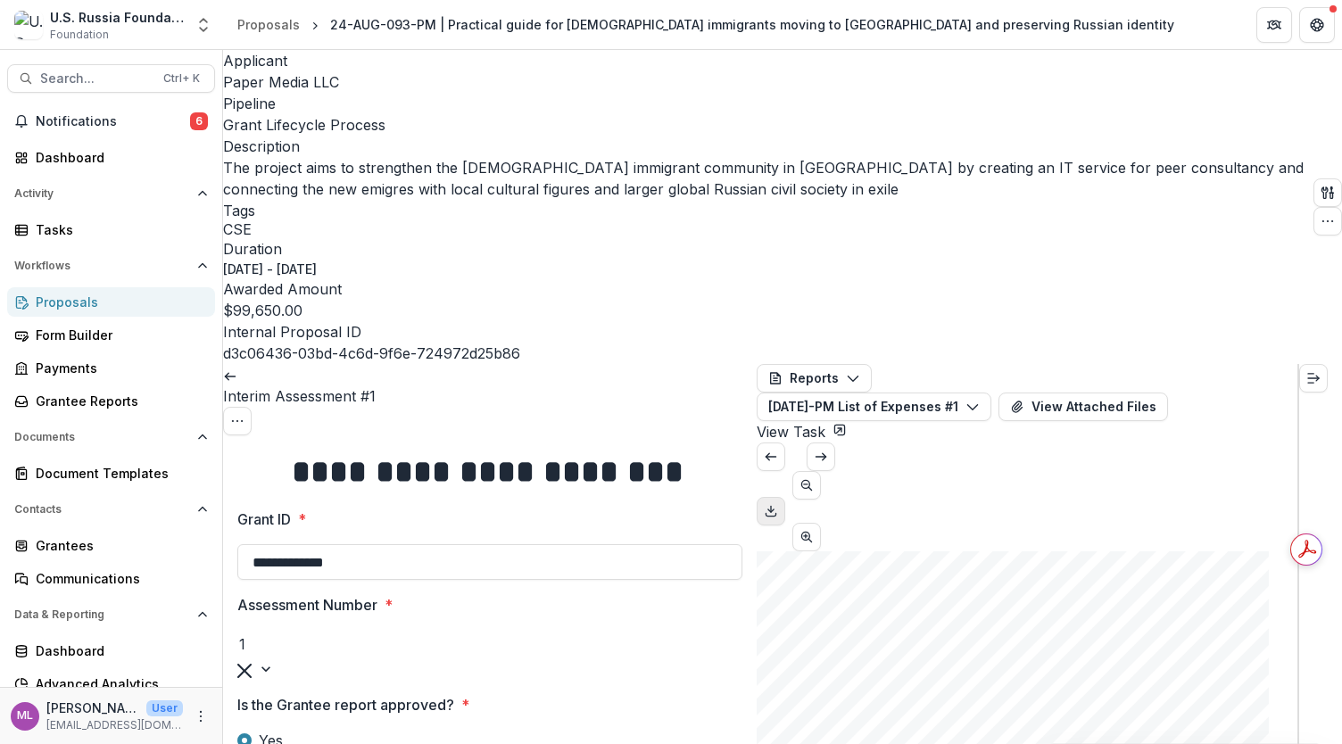
type input "***"
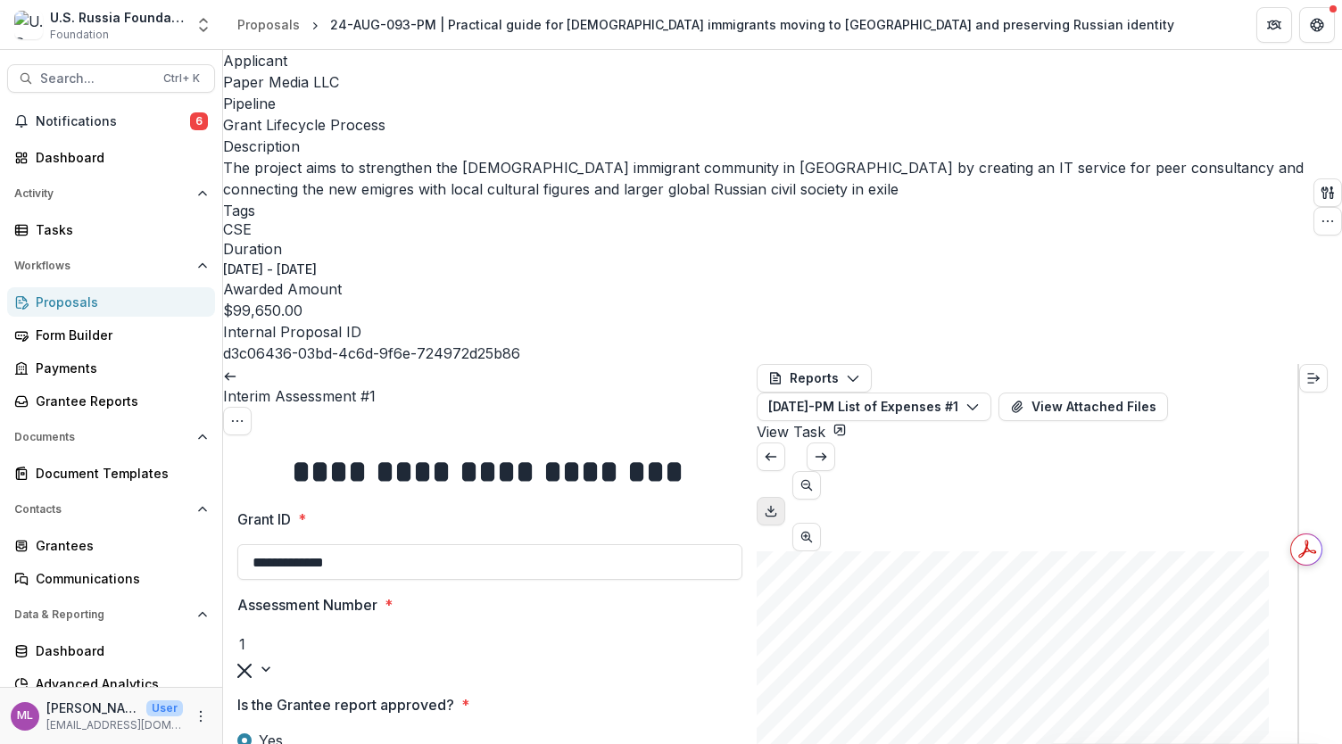
drag, startPoint x: 246, startPoint y: 525, endPoint x: 318, endPoint y: 524, distance: 71.4
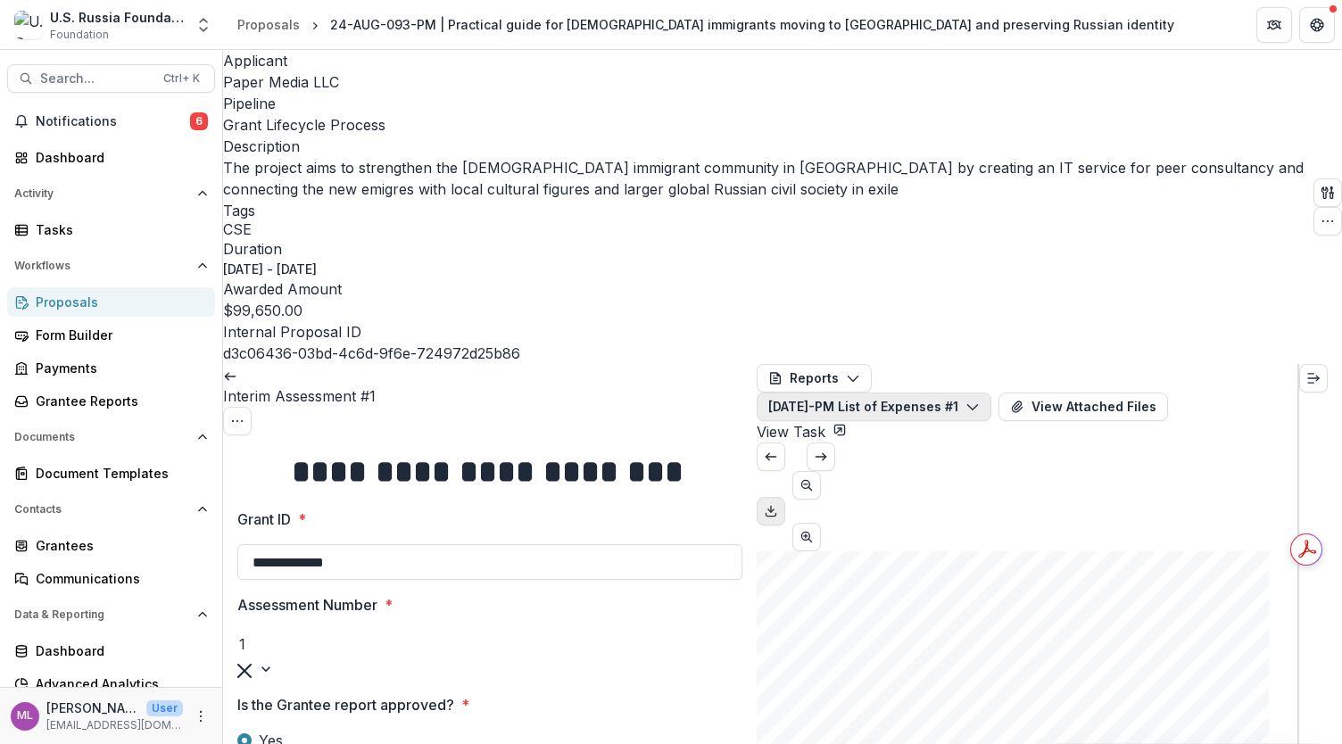
click at [979, 400] on icon "button" at bounding box center [972, 407] width 14 height 14
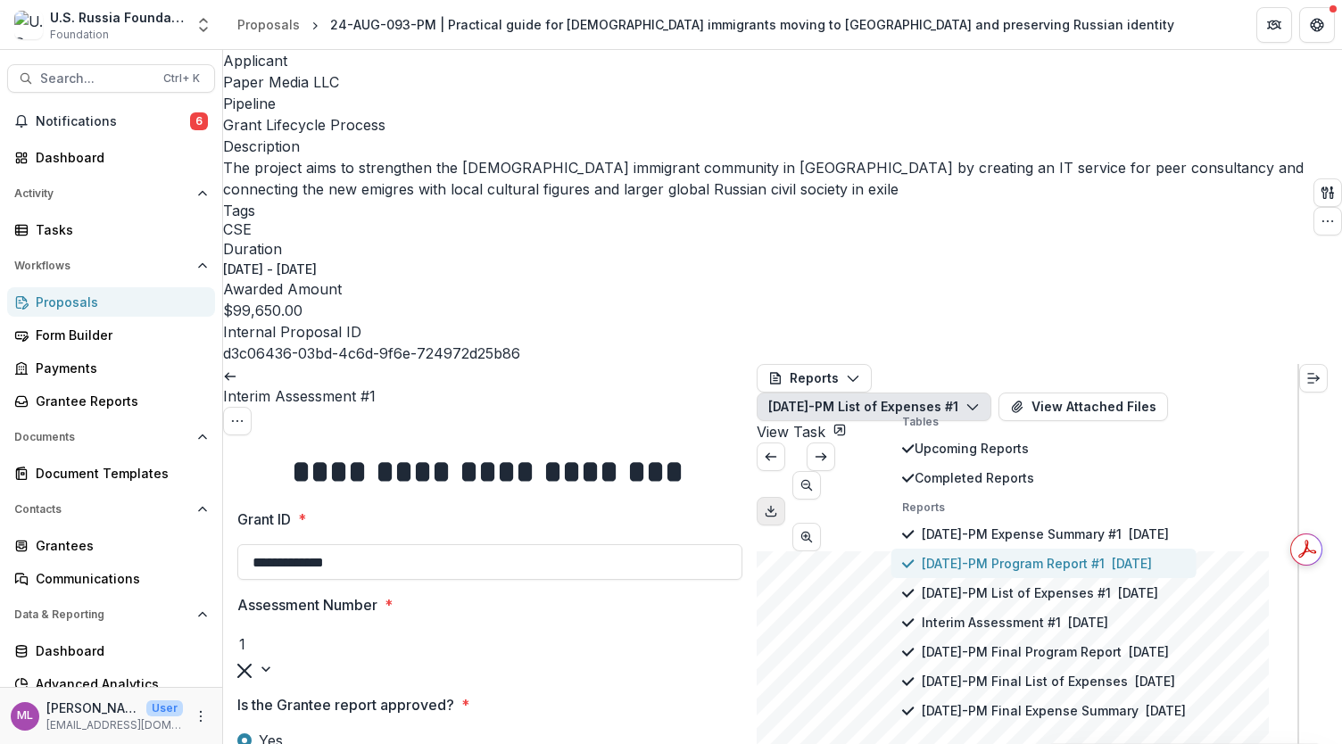
click at [1089, 554] on p "[DATE]-PM Program Report #1" at bounding box center [1012, 563] width 183 height 19
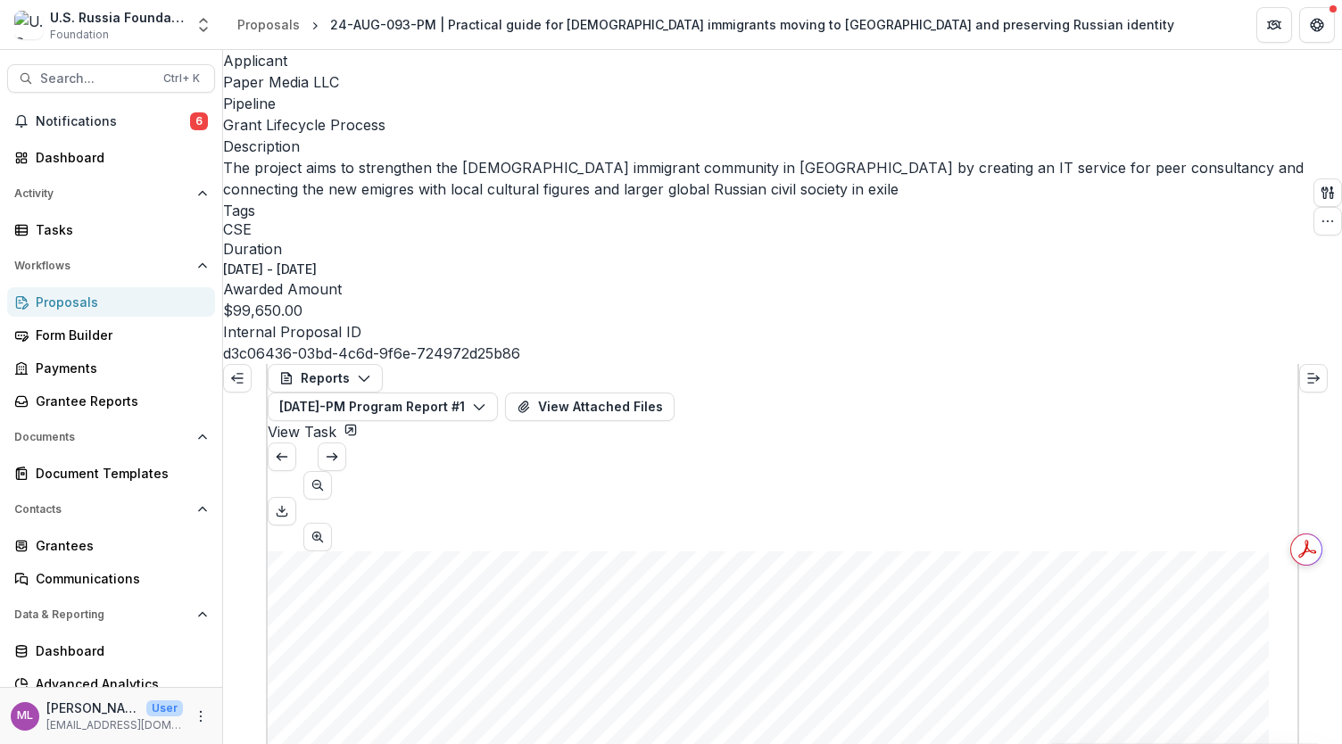
scroll to position [803, 0]
